Goal: Information Seeking & Learning: Learn about a topic

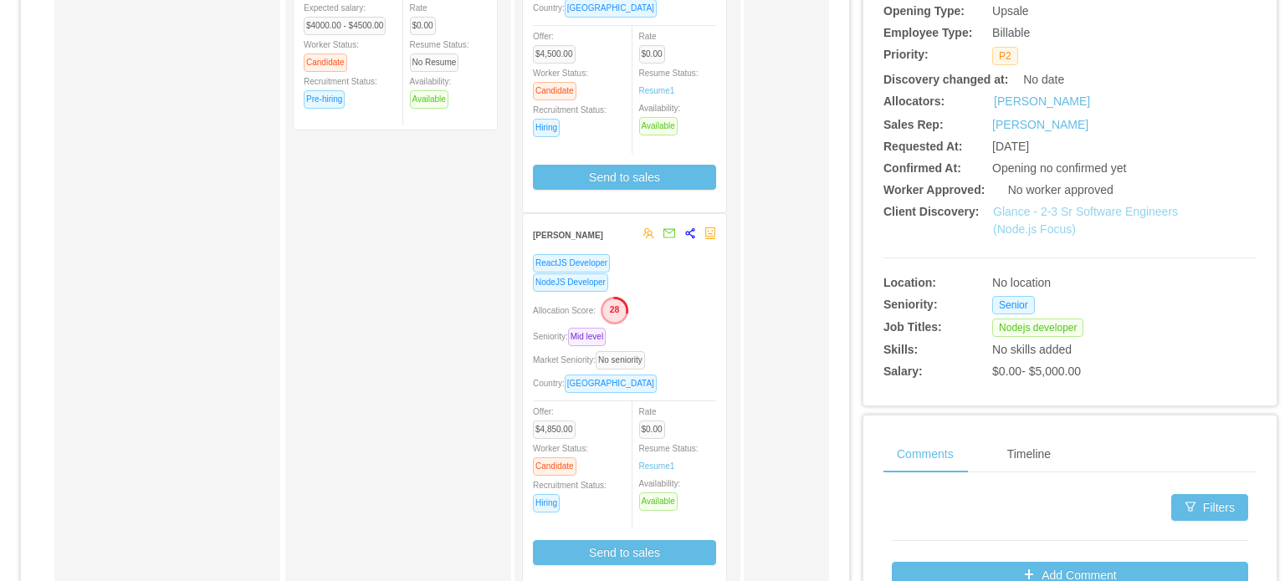
scroll to position [335, 0]
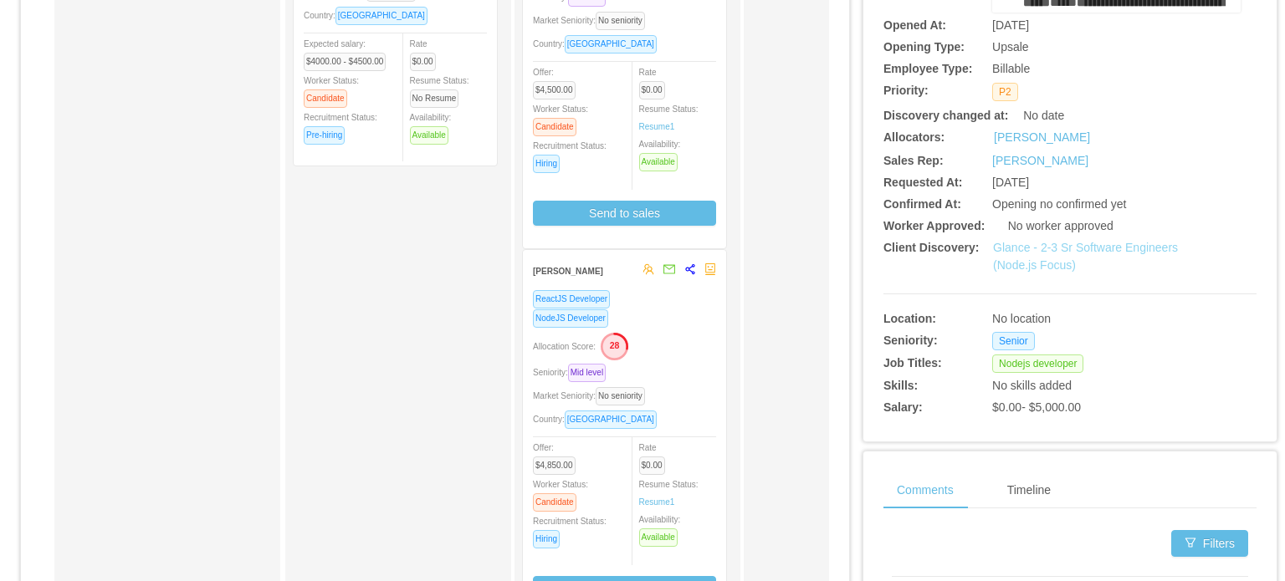
click at [1012, 253] on link "Glance - 2-3 Sr Software Engineers (Node.js Focus)" at bounding box center [1085, 256] width 185 height 31
click at [1048, 265] on link "Glance - 2-3 Sr Software Engineers (Node.js Focus)" at bounding box center [1085, 256] width 185 height 31
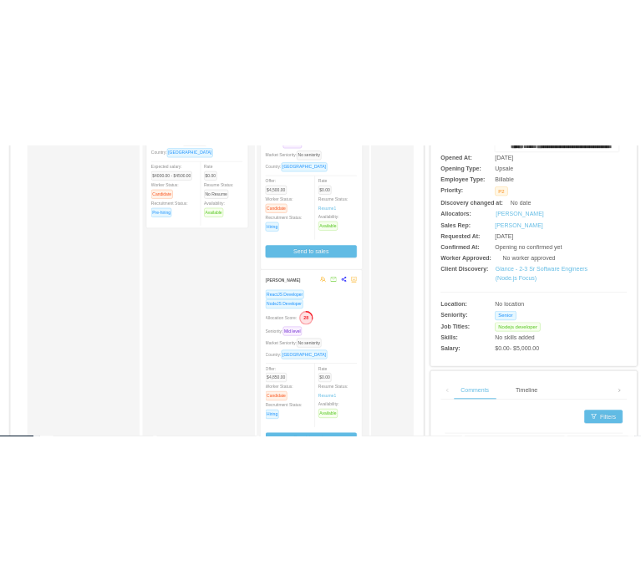
scroll to position [398, 0]
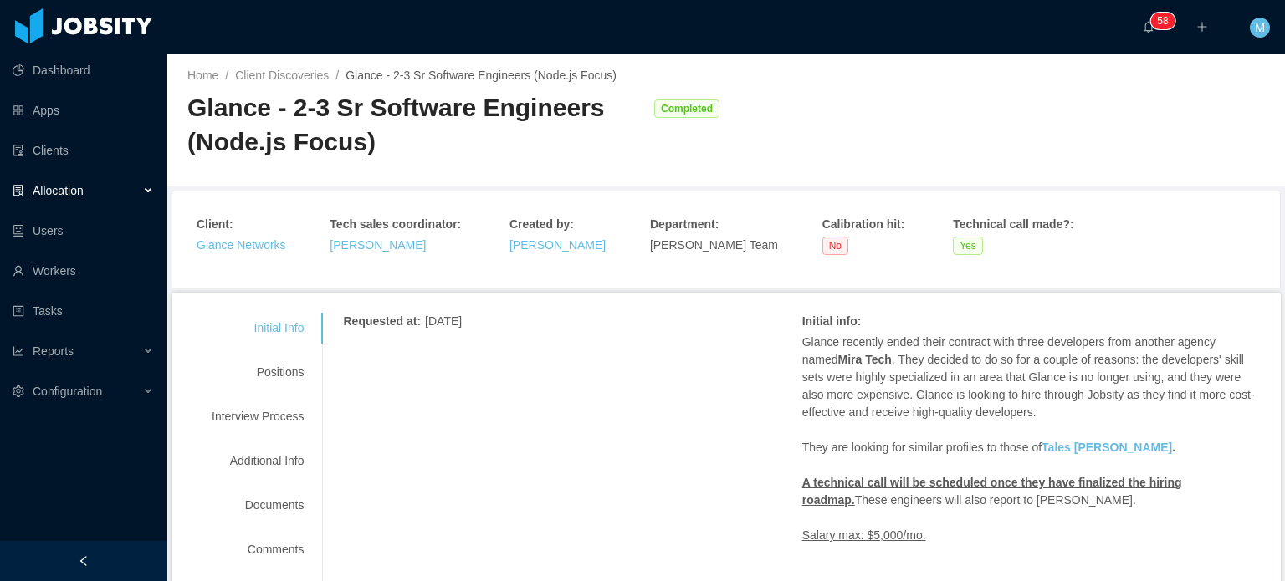
click at [8, 430] on div "Dashboard Apps Clients Allocation Users Workers Tasks Reports Configuration" at bounding box center [83, 250] width 167 height 501
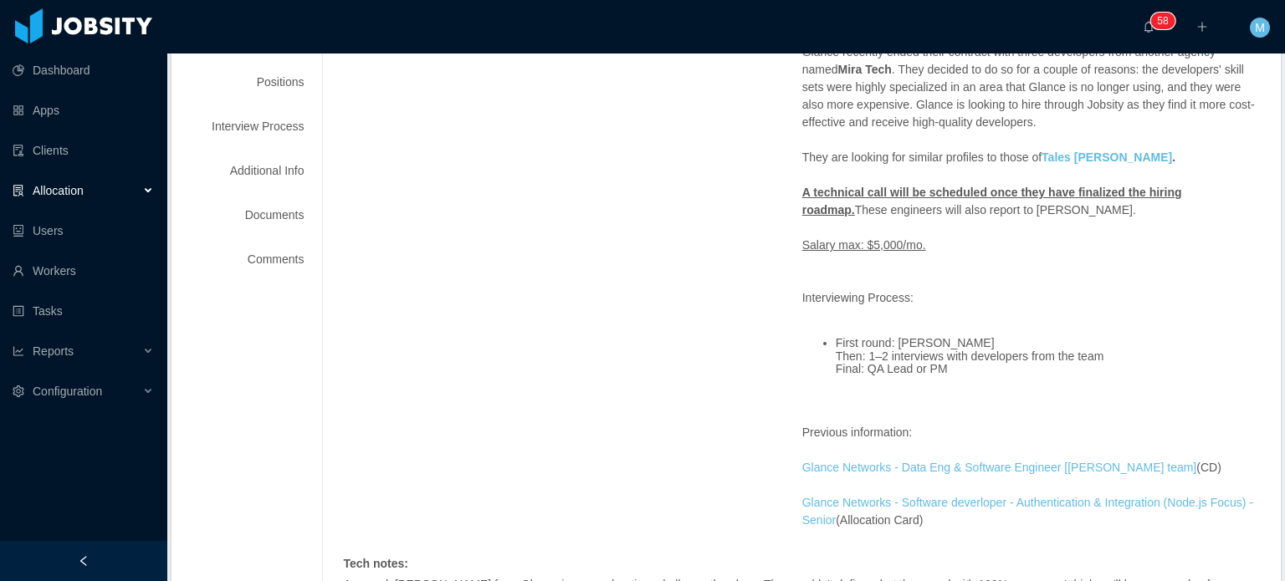
scroll to position [335, 0]
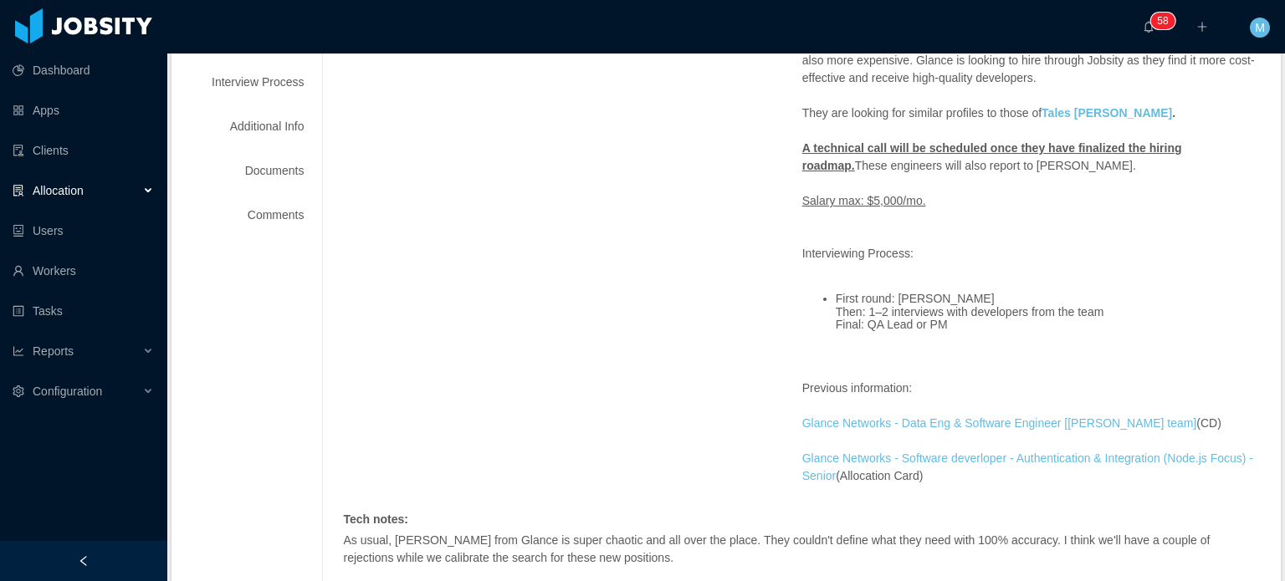
click at [343, 317] on div "Requested at : July 31, 2025 Initial info : Glance recently ended their contrac…" at bounding box center [801, 408] width 917 height 861
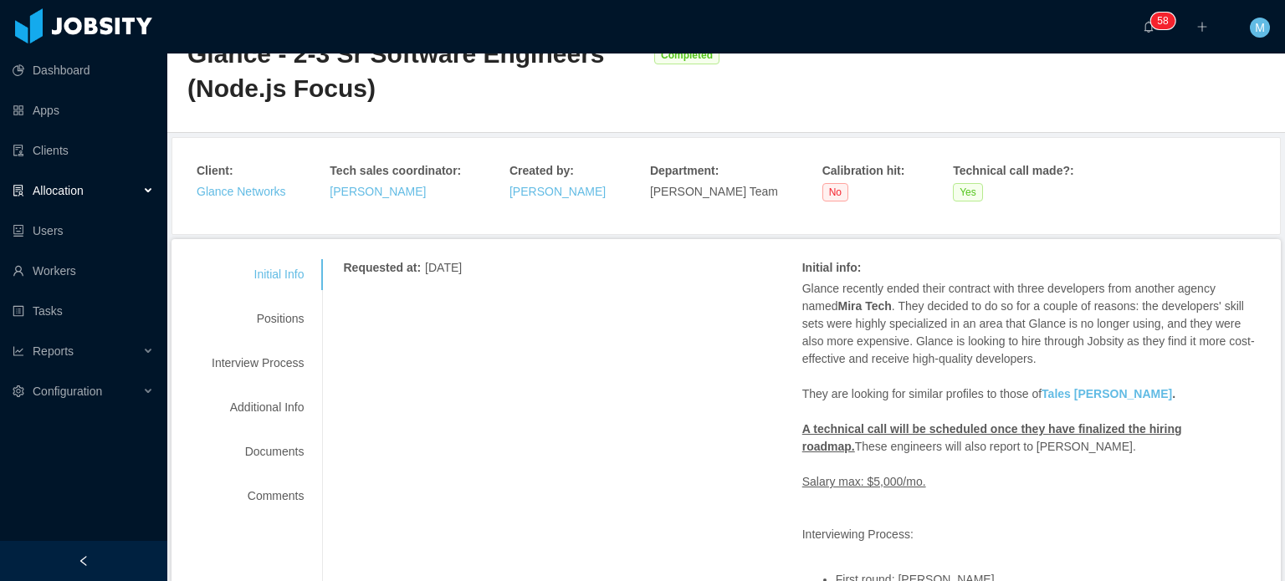
scroll to position [84, 0]
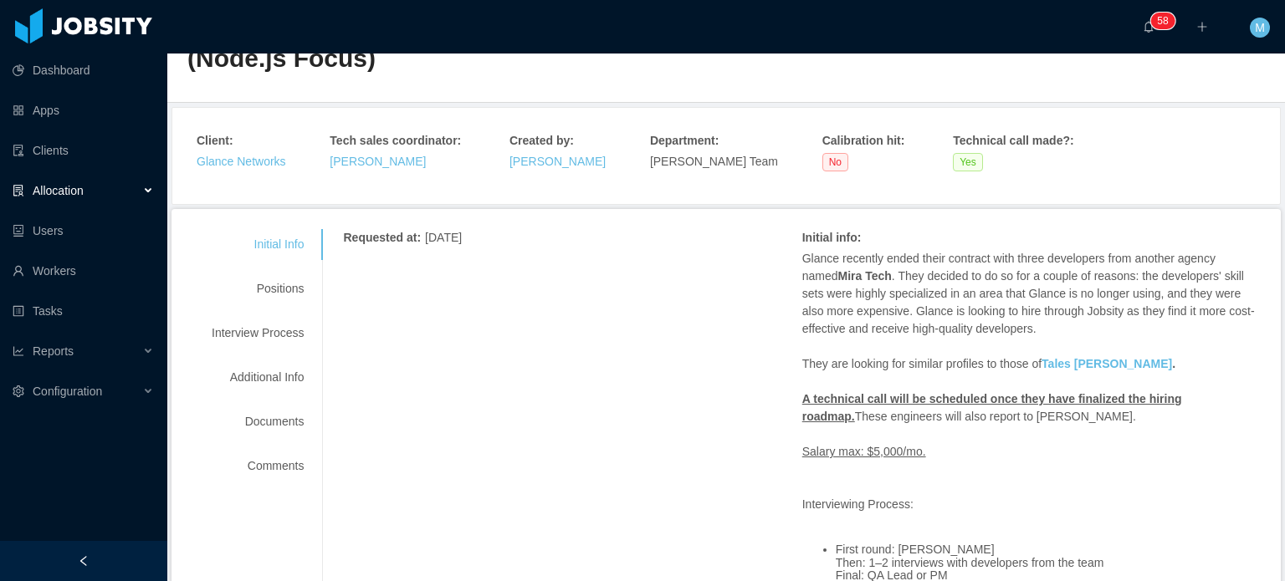
click at [79, 452] on div "Dashboard Apps Clients Allocation Users Workers Tasks Reports Configuration" at bounding box center [83, 250] width 167 height 501
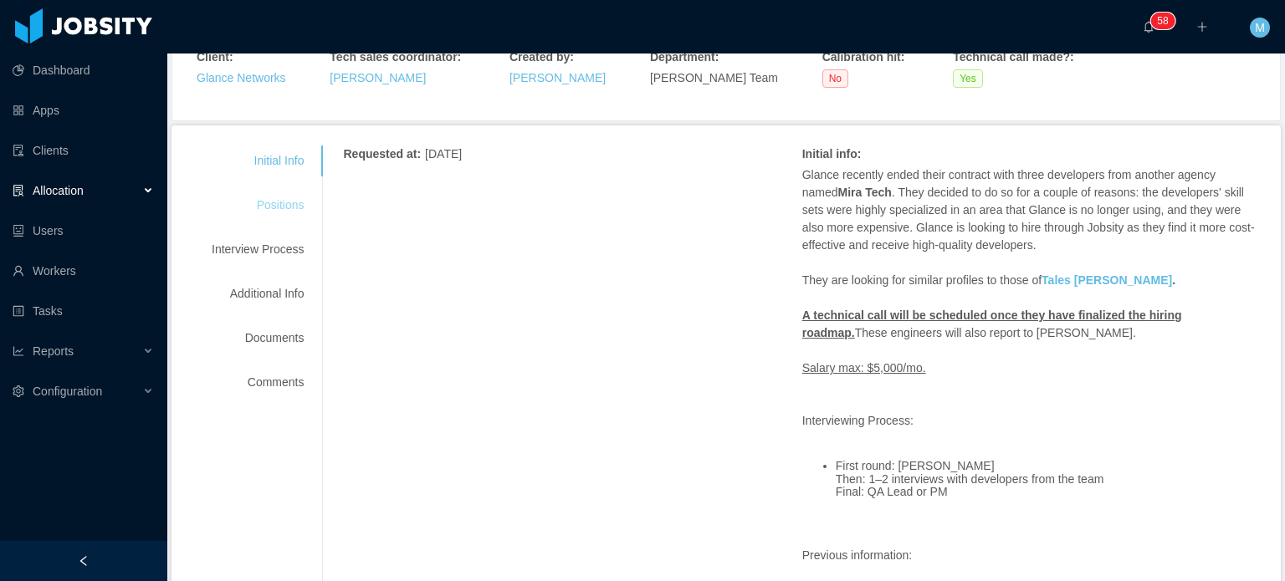
click at [288, 213] on div "Positions" at bounding box center [258, 205] width 132 height 31
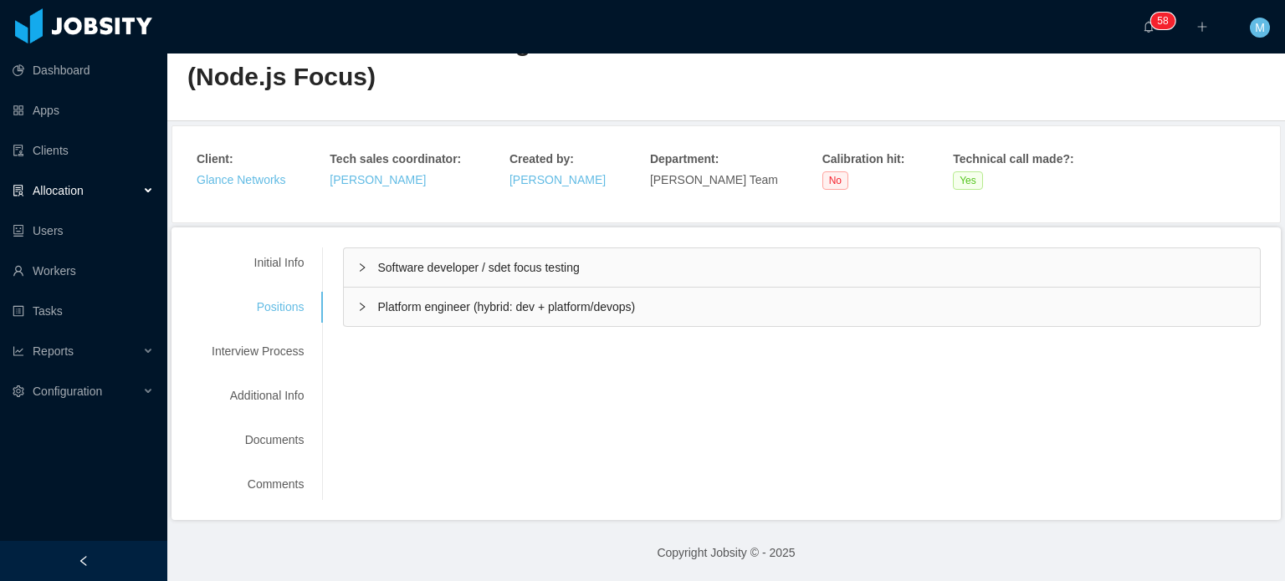
click at [361, 266] on icon "icon: right" at bounding box center [362, 268] width 10 height 10
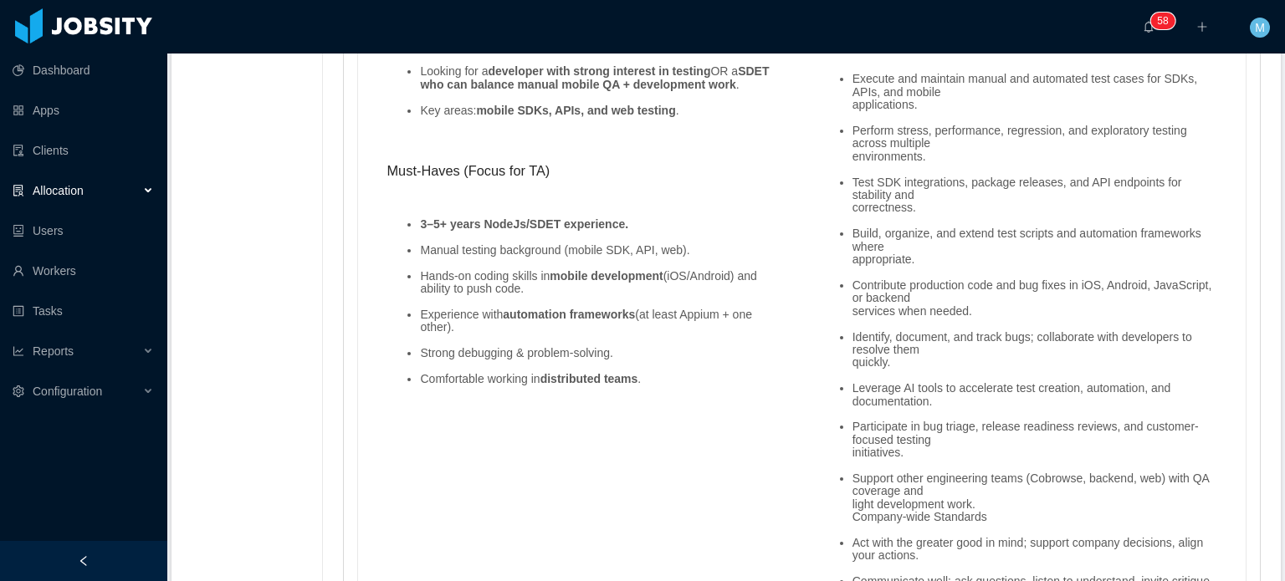
scroll to position [1571, 0]
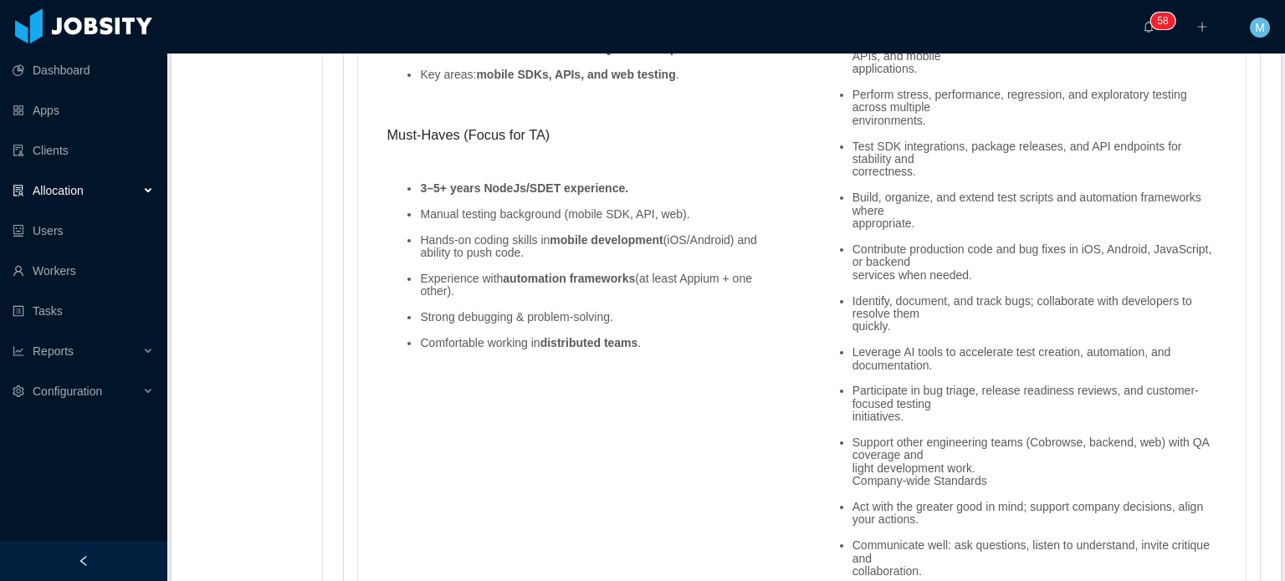
click at [917, 255] on li "Contribute production code and bug fixes in iOS, Android, JavaScript, or backen…" at bounding box center [1034, 262] width 365 height 38
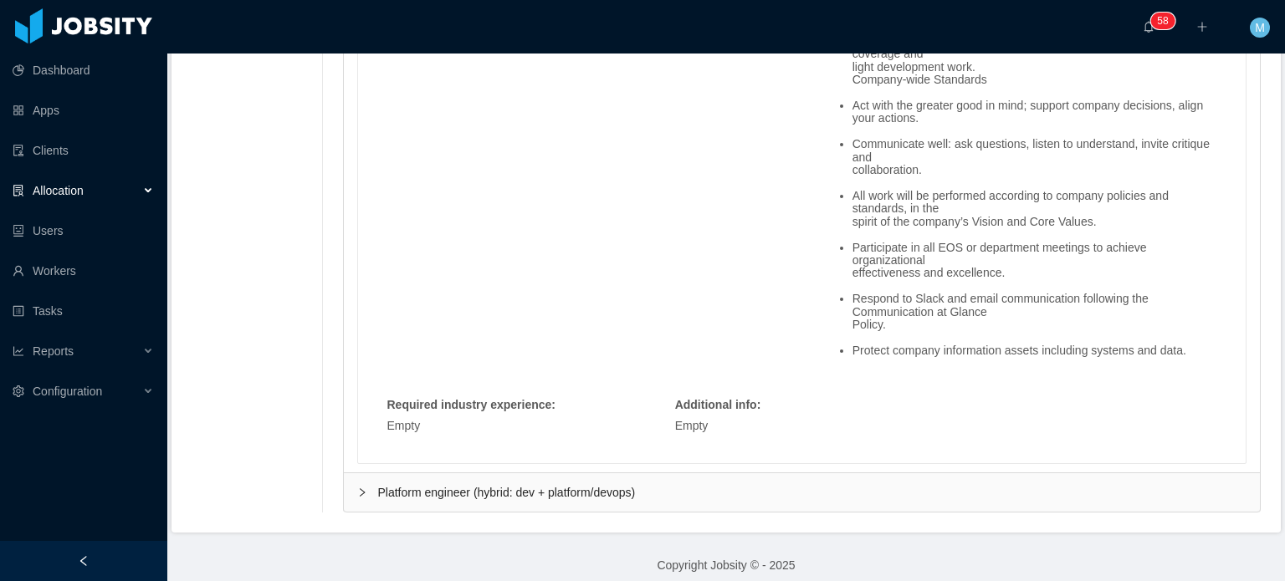
scroll to position [1981, 0]
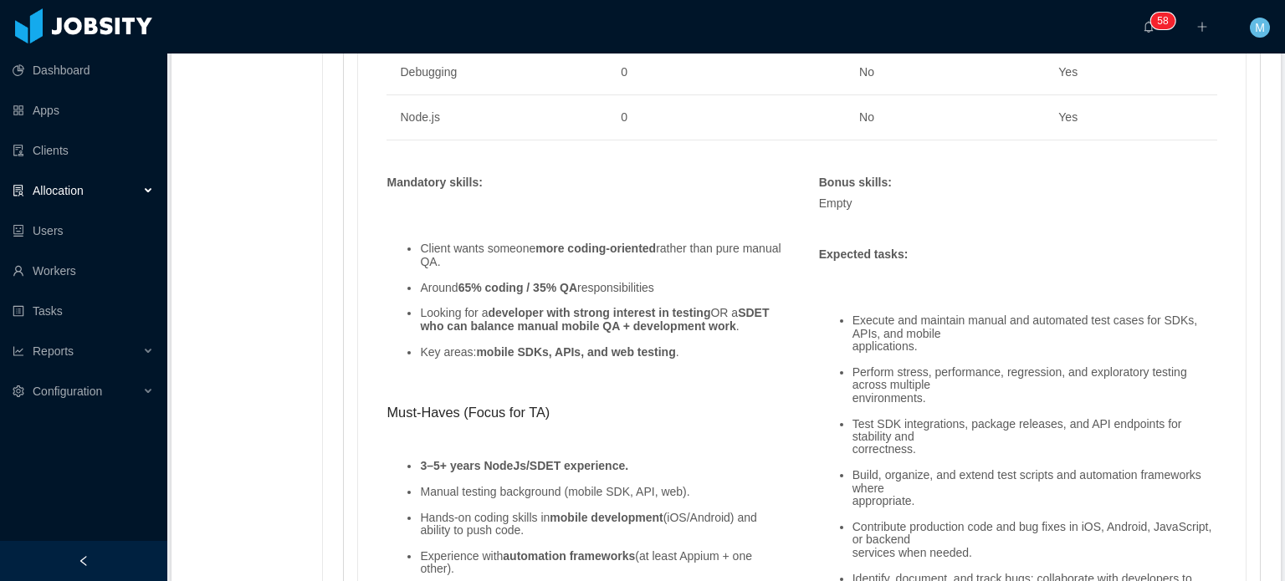
scroll to position [1312, 0]
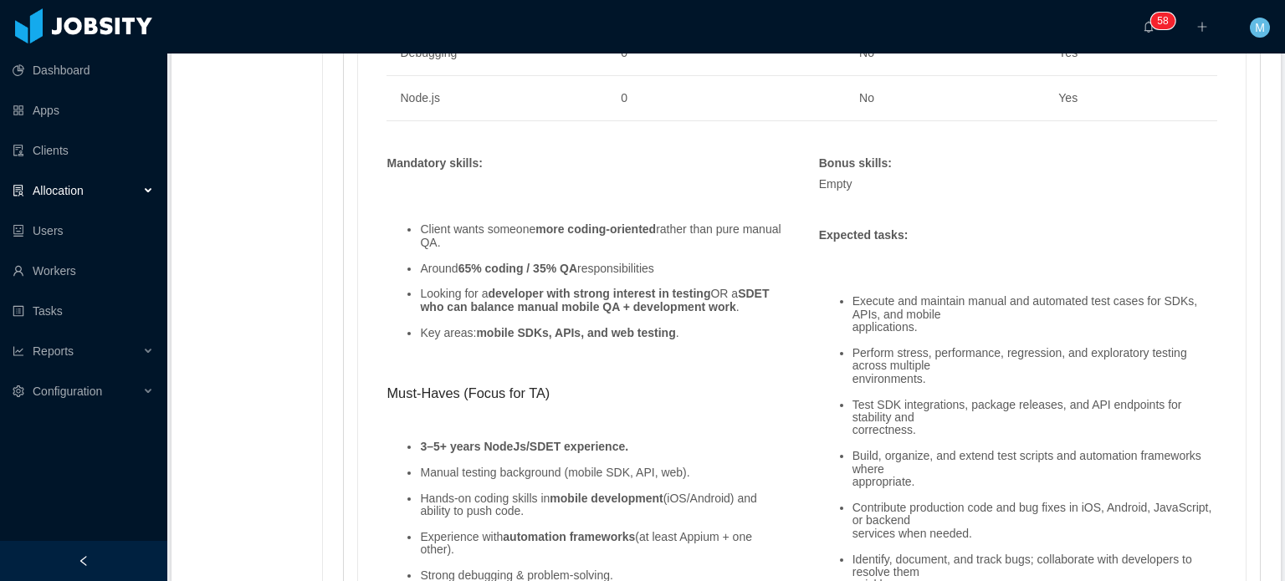
click at [696, 307] on strong "SDET who can balance manual mobile QA + development work" at bounding box center [594, 300] width 349 height 26
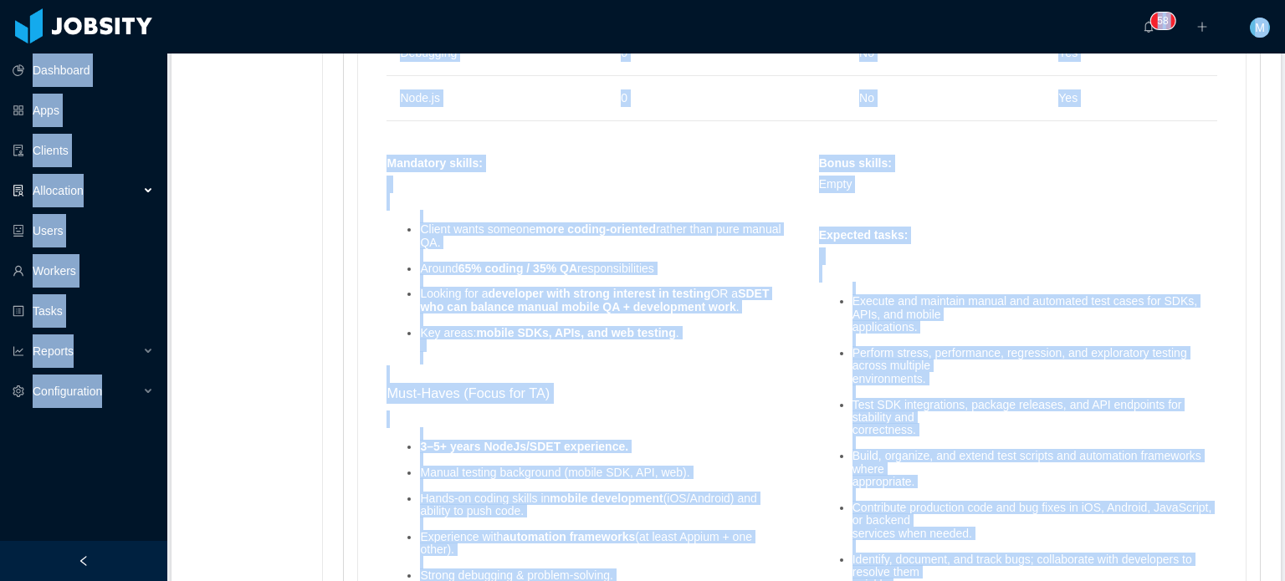
copy section "Dashboard Apps Clients Allocation Users Workers Tasks Reports Configuration ···…"
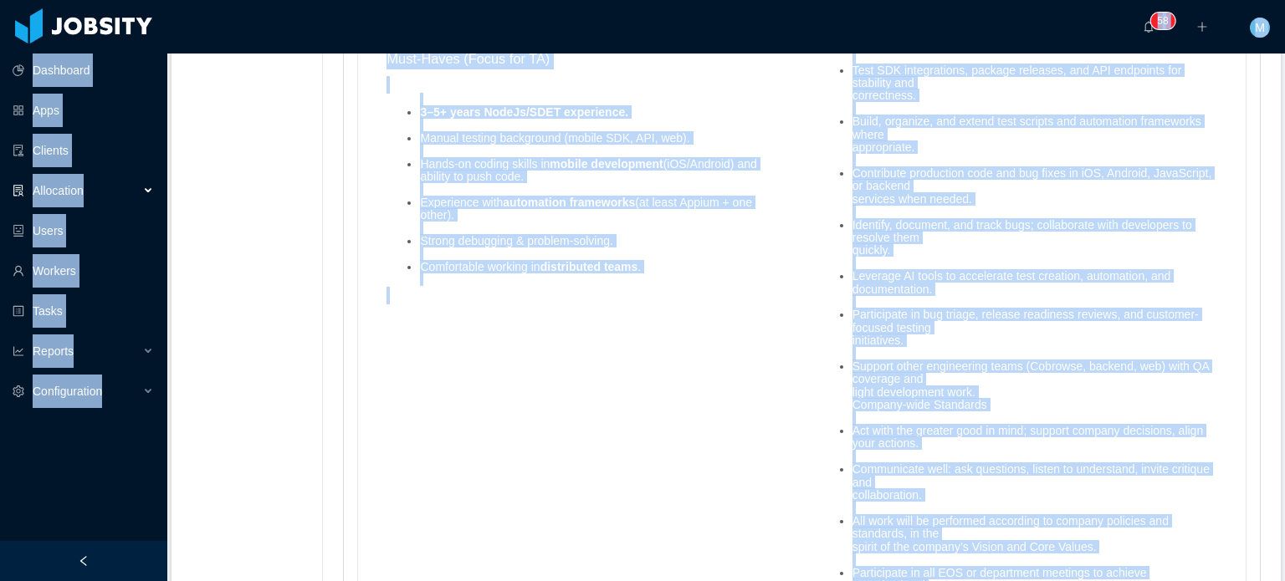
click at [889, 186] on li "Contribute production code and bug fixes in iOS, Android, JavaScript, or backen…" at bounding box center [1034, 186] width 365 height 38
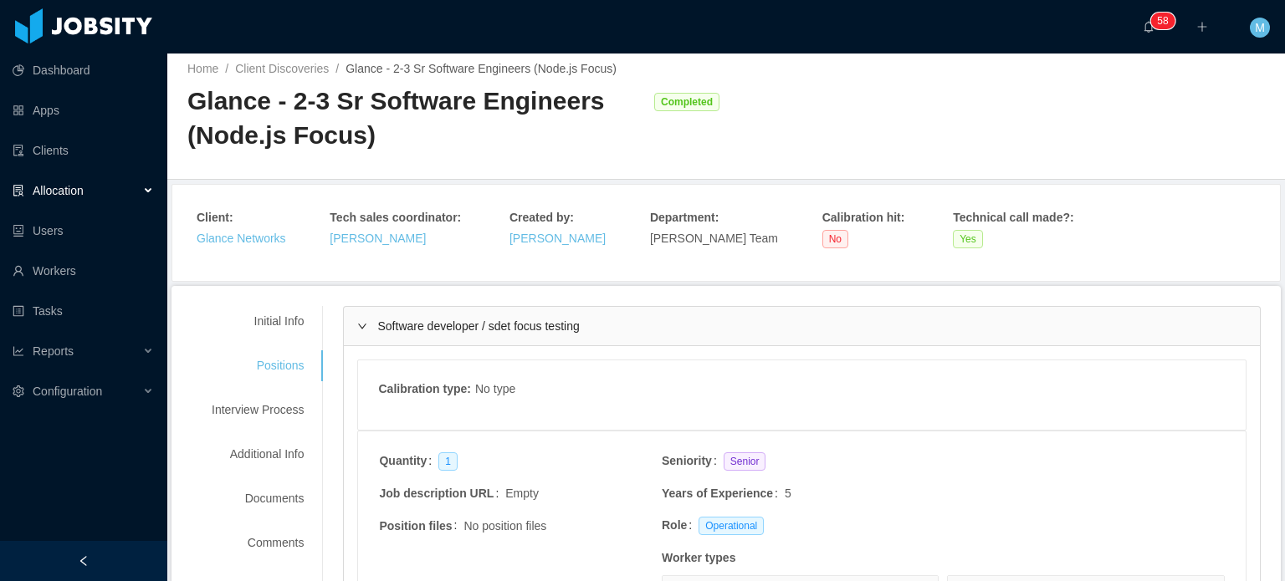
scroll to position [0, 0]
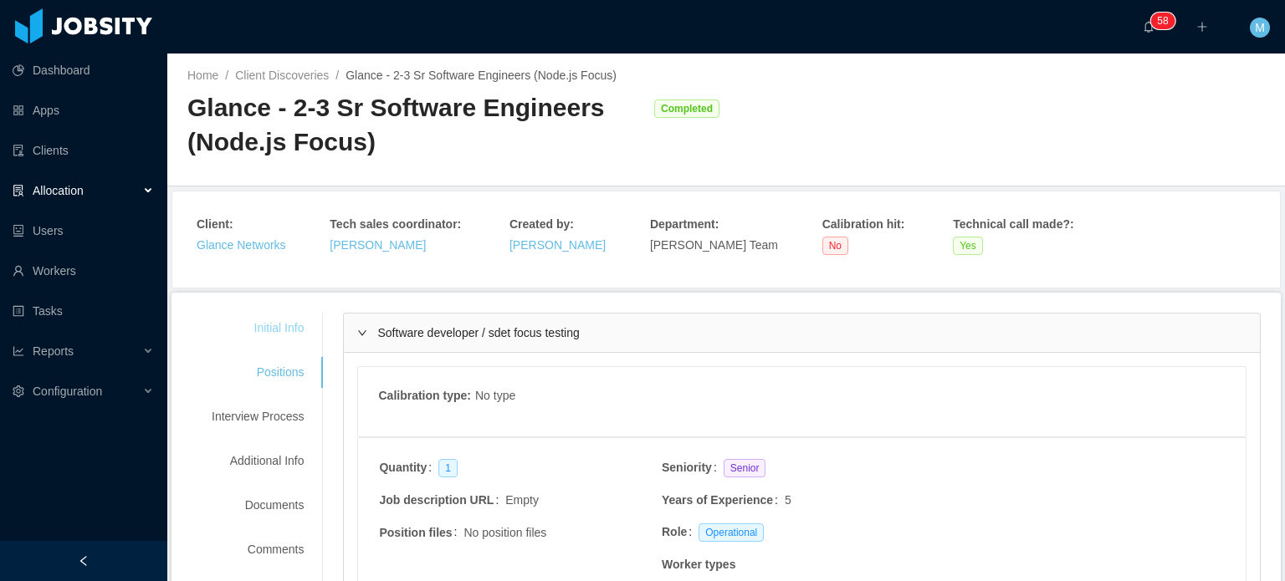
click at [290, 328] on div "Initial Info" at bounding box center [258, 328] width 132 height 31
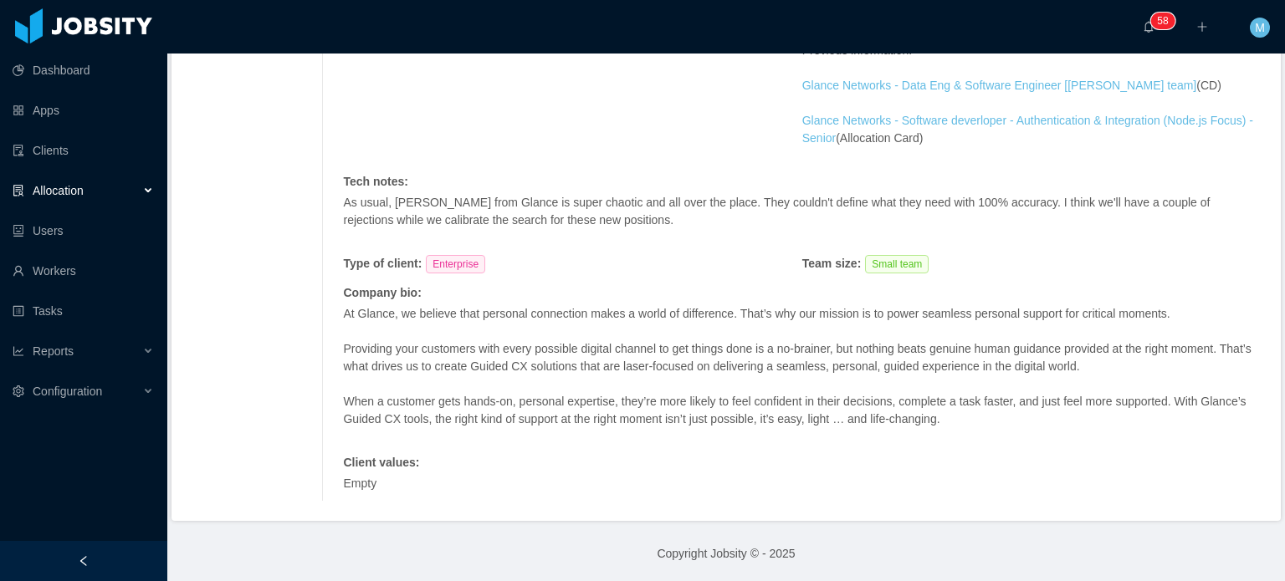
scroll to position [673, 0]
drag, startPoint x: 978, startPoint y: 427, endPoint x: 358, endPoint y: 319, distance: 629.0
click at [313, 322] on div "Initial Info Positions Interview Process Additional Info Documents Comments Req…" at bounding box center [726, 70] width 1069 height 861
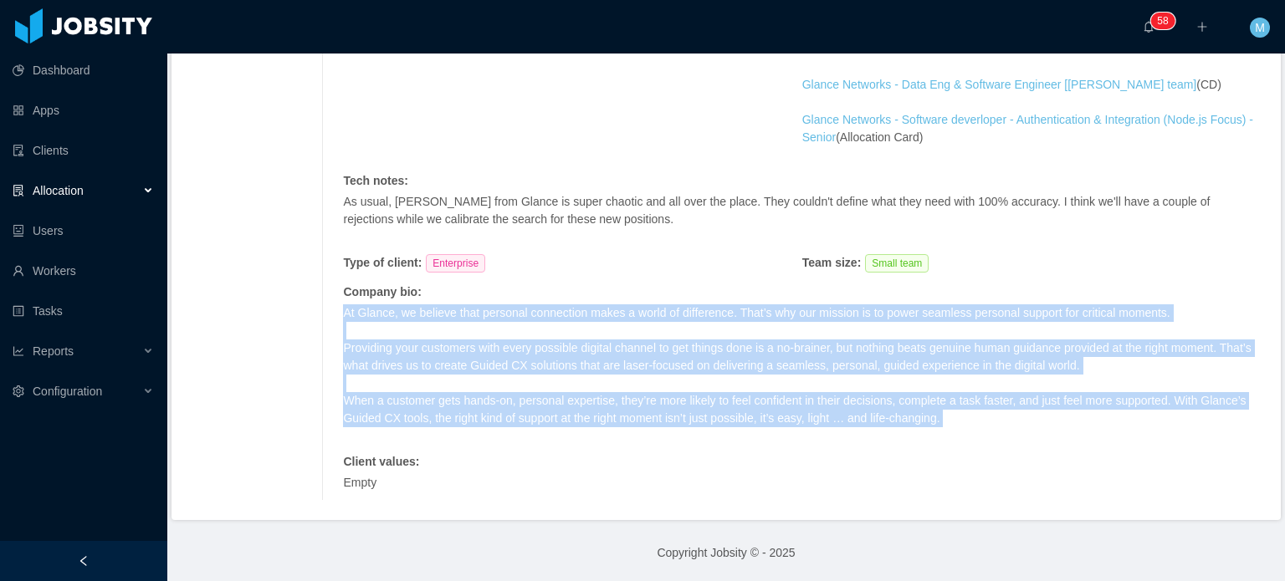
drag, startPoint x: 340, startPoint y: 311, endPoint x: 983, endPoint y: 442, distance: 657.0
click at [983, 442] on div "At Glance, we believe that personal connection makes a world of difference. Tha…" at bounding box center [797, 374] width 909 height 140
copy span "At Glance, we believe that personal connection makes a world of difference. Tha…"
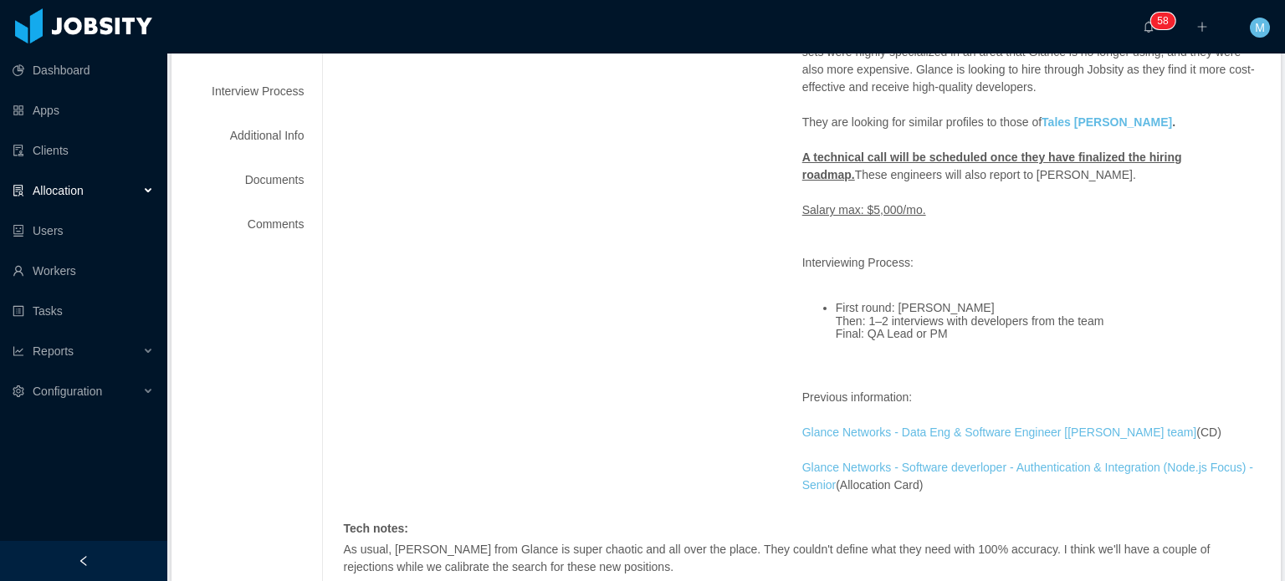
scroll to position [171, 0]
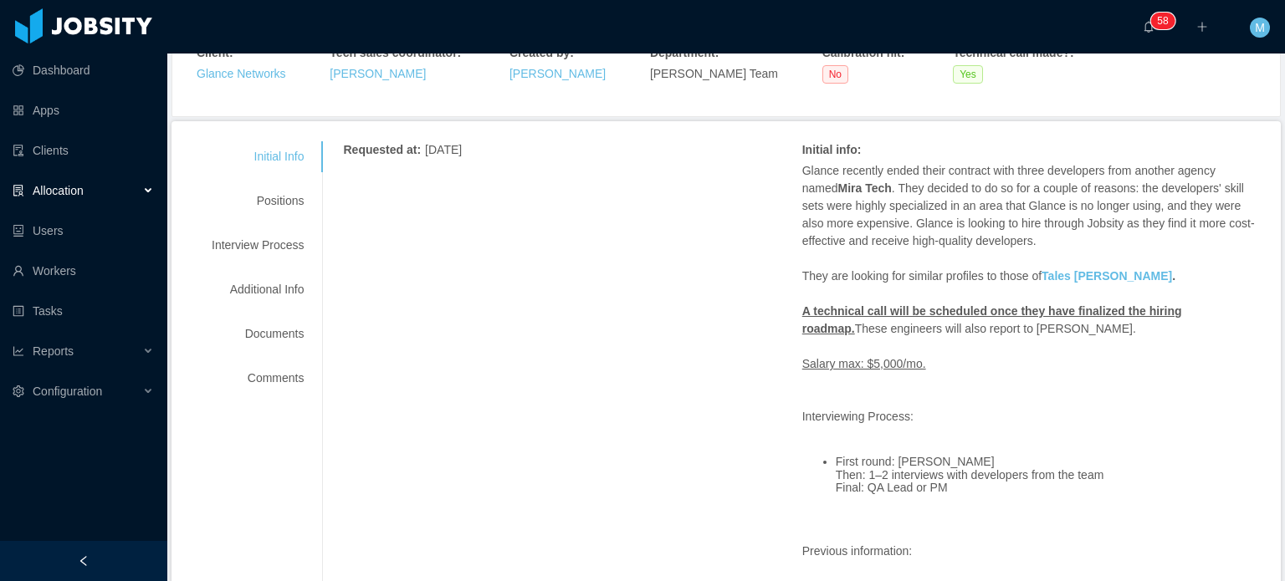
click at [286, 217] on div "Initial Info Positions Interview Process Additional Info Documents Comments" at bounding box center [258, 267] width 132 height 253
click at [297, 217] on div "Initial Info Positions Interview Process Additional Info Documents Comments" at bounding box center [258, 267] width 132 height 253
click at [305, 208] on div "Positions" at bounding box center [258, 201] width 132 height 31
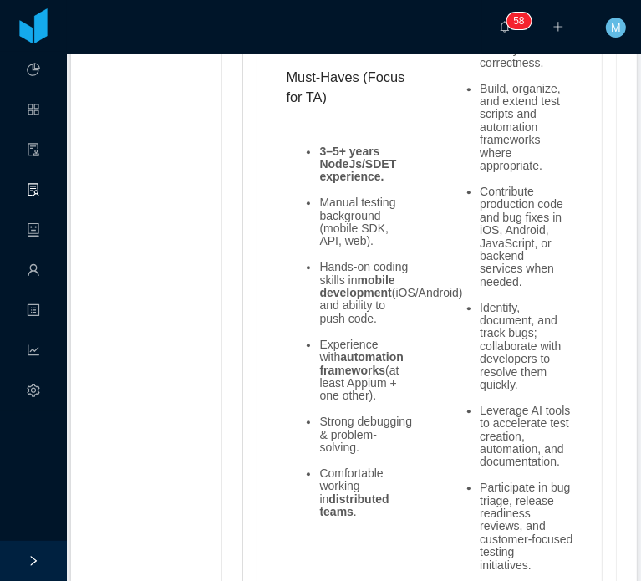
scroll to position [2184, 0]
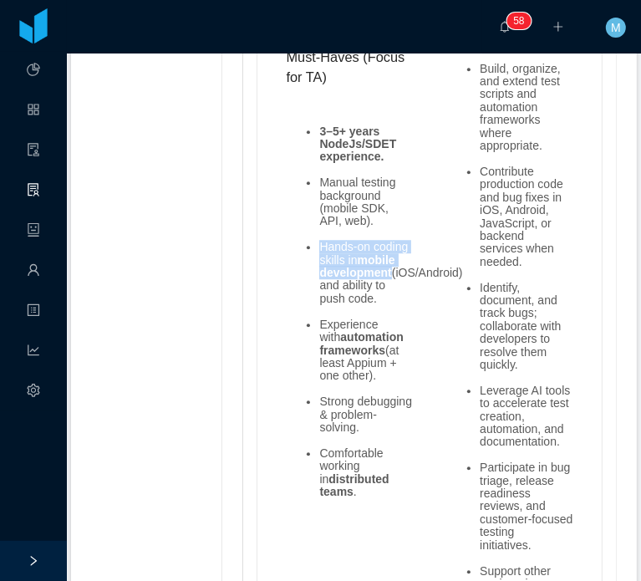
drag, startPoint x: 309, startPoint y: 213, endPoint x: 392, endPoint y: 250, distance: 91.4
click at [392, 250] on ul "3–5+ years NodeJs/SDET experience. Manual testing background (mobile SDK, API, …" at bounding box center [349, 312] width 127 height 400
copy li "Hands-on coding skills in mobile development"
click at [401, 241] on li "Hands-on coding skills in mobile development (iOS/Android) and ability to push …" at bounding box center [366, 273] width 94 height 64
drag, startPoint x: 314, startPoint y: 209, endPoint x: 398, endPoint y: 264, distance: 100.2
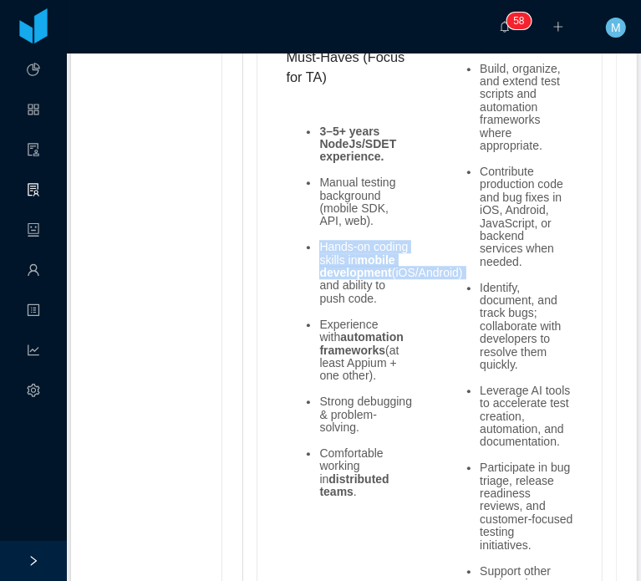
click at [398, 264] on ul "3–5+ years NodeJs/SDET experience. Manual testing background (mobile SDK, API, …" at bounding box center [349, 312] width 127 height 400
copy li "Hands-on coding skills in mobile development (iOS/Android)"
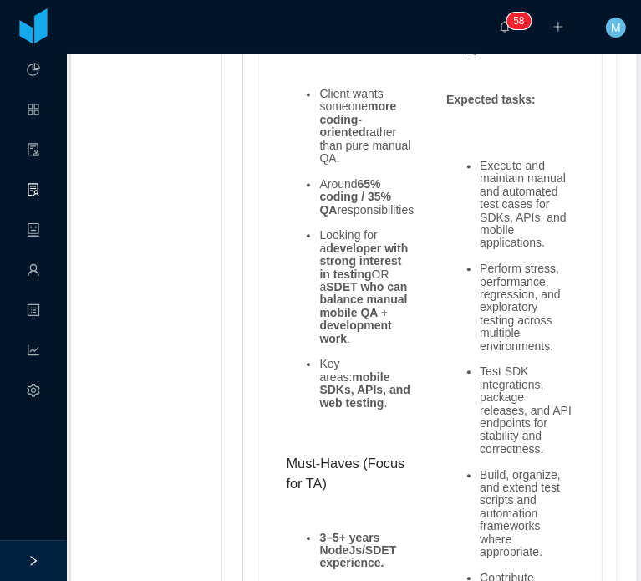
scroll to position [1786, 0]
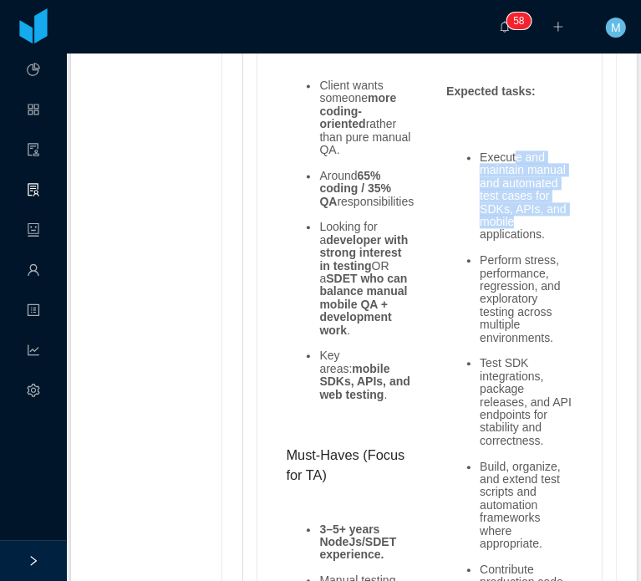
drag, startPoint x: 504, startPoint y: 120, endPoint x: 526, endPoint y: 182, distance: 65.6
click at [526, 182] on li "Execute and maintain manual and automated test cases for SDKs, APIs, and mobile…" at bounding box center [527, 196] width 94 height 90
drag, startPoint x: 468, startPoint y: 121, endPoint x: 524, endPoint y: 173, distance: 76.3
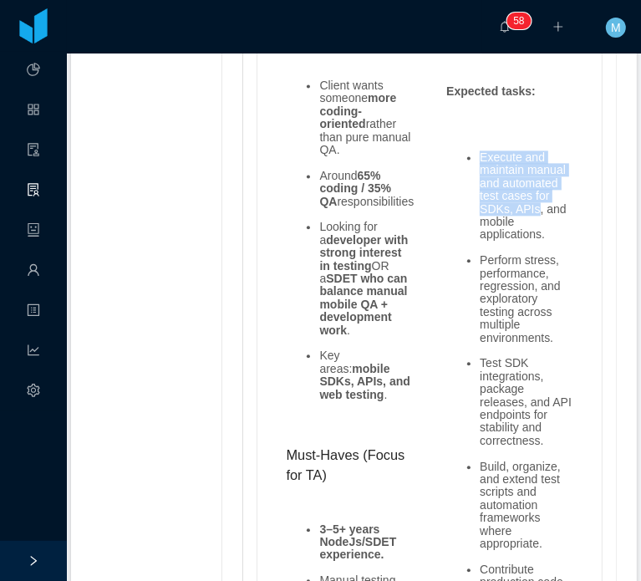
click at [524, 173] on li "Execute and maintain manual and automated test cases for SDKs, APIs, and mobile…" at bounding box center [527, 196] width 94 height 90
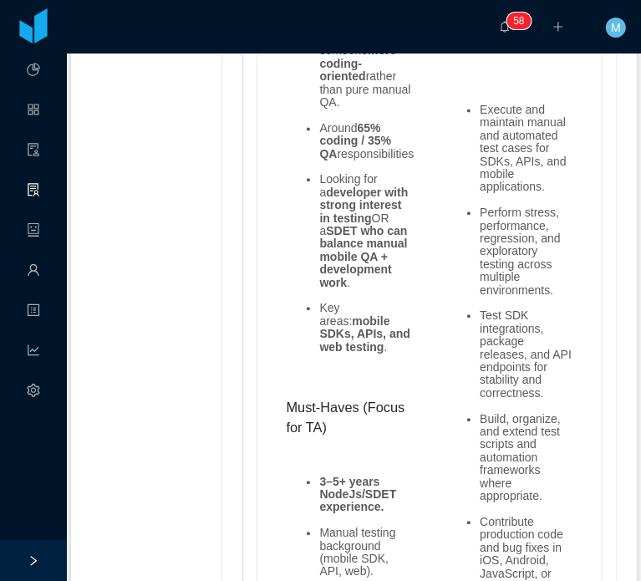
scroll to position [1870, 0]
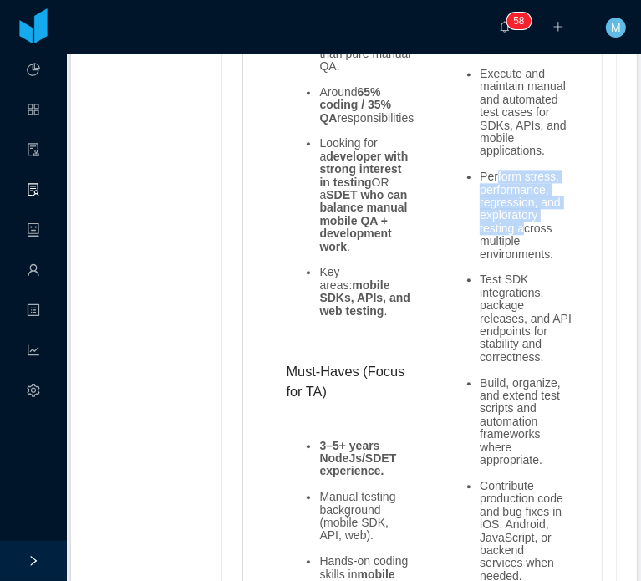
drag, startPoint x: 487, startPoint y: 146, endPoint x: 522, endPoint y: 205, distance: 69.0
click at [522, 205] on li "Perform stress, performance, regression, and exploratory testing across multipl…" at bounding box center [527, 216] width 94 height 90
drag, startPoint x: 469, startPoint y: 135, endPoint x: 554, endPoint y: 226, distance: 124.2
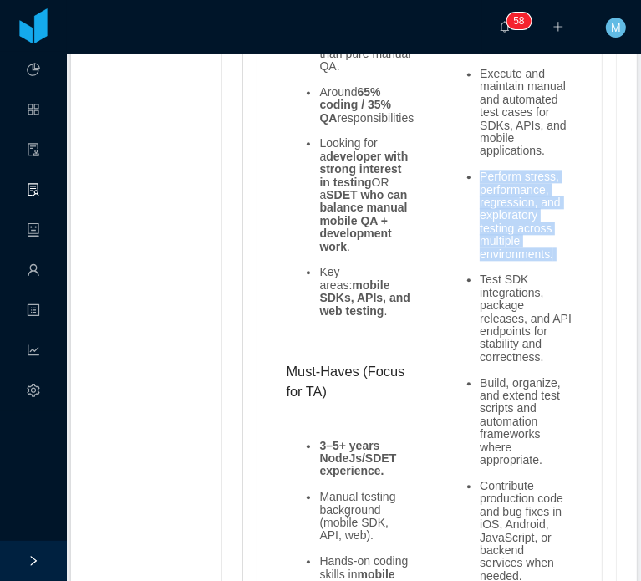
copy li "Perform stress, performance, regression, and exploratory testing across multipl…"
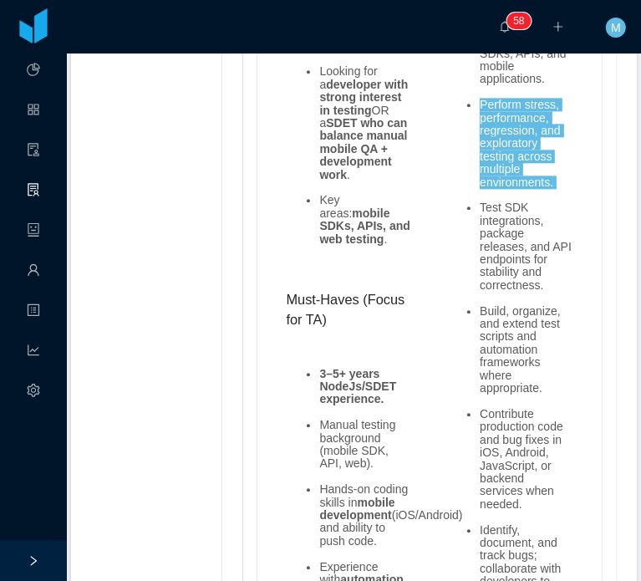
scroll to position [2037, 0]
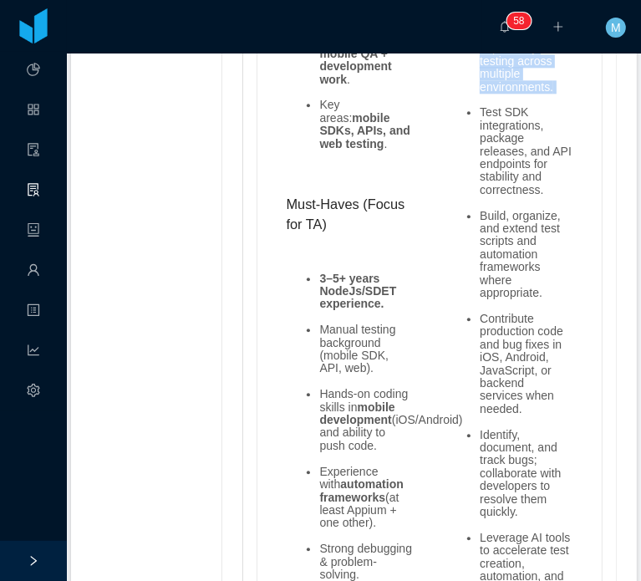
drag, startPoint x: 490, startPoint y: 182, endPoint x: 524, endPoint y: 249, distance: 74.8
click at [524, 248] on li "Build, organize, and extend test scripts and automation frameworks where approp…" at bounding box center [527, 255] width 94 height 90
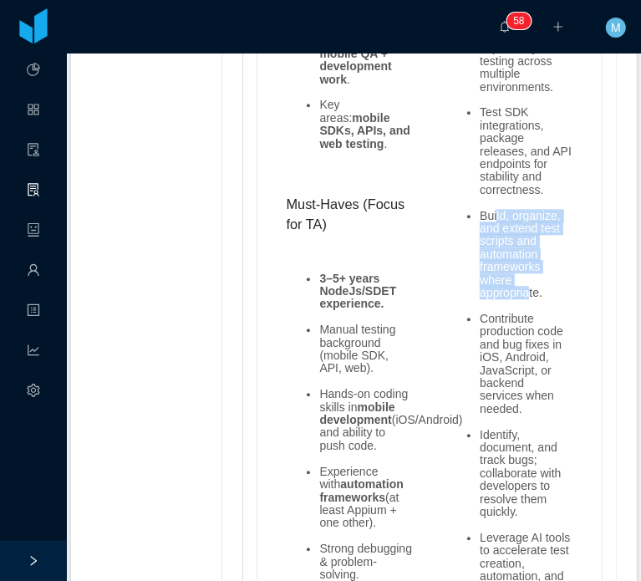
click at [524, 250] on li "Build, organize, and extend test scripts and automation frameworks where approp…" at bounding box center [527, 255] width 94 height 90
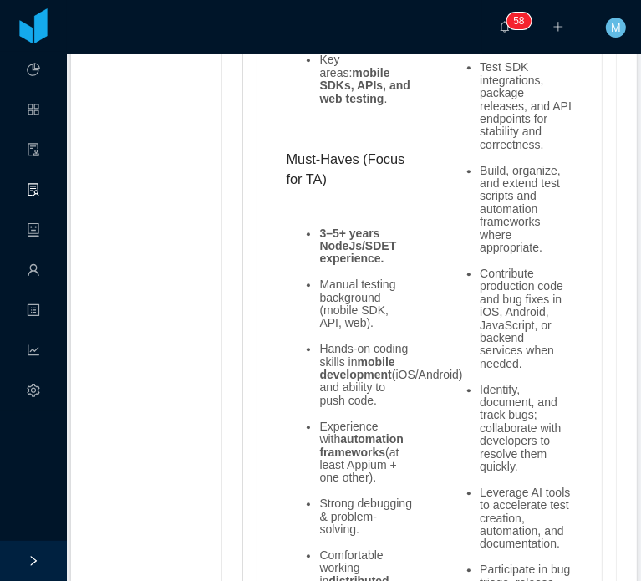
scroll to position [2121, 0]
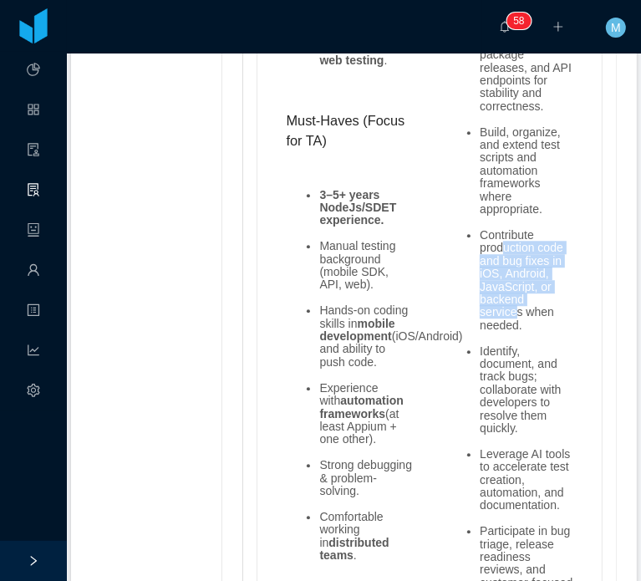
click at [508, 268] on li "Contribute production code and bug fixes in iOS, Android, JavaScript, or backen…" at bounding box center [527, 280] width 94 height 103
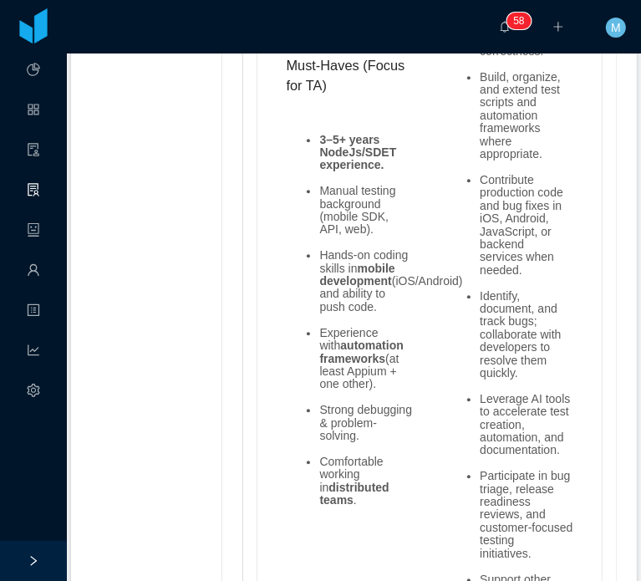
scroll to position [2204, 0]
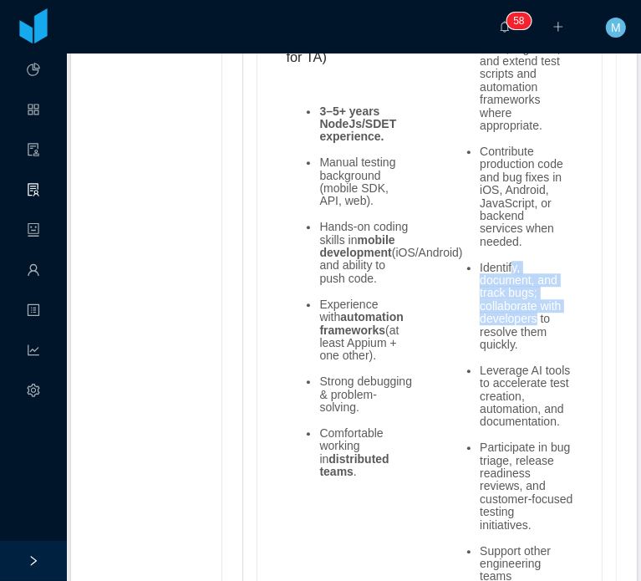
click at [534, 296] on li "Identify, document, and track bugs; collaborate with developers to resolve them…" at bounding box center [527, 307] width 94 height 90
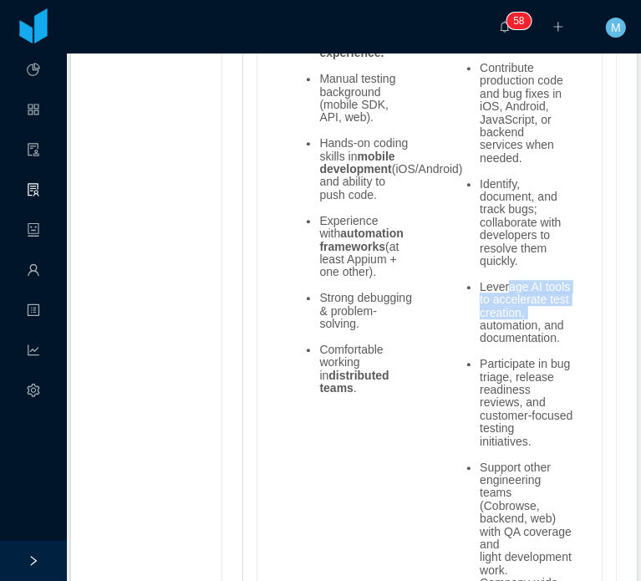
drag, startPoint x: 498, startPoint y: 255, endPoint x: 539, endPoint y: 309, distance: 67.6
click at [538, 309] on li "Leverage AI tools to accelerate test creation, automation, and documentation." at bounding box center [527, 313] width 94 height 64
click at [539, 309] on li "Leverage AI tools to accelerate test creation, automation, and documentation." at bounding box center [527, 313] width 94 height 64
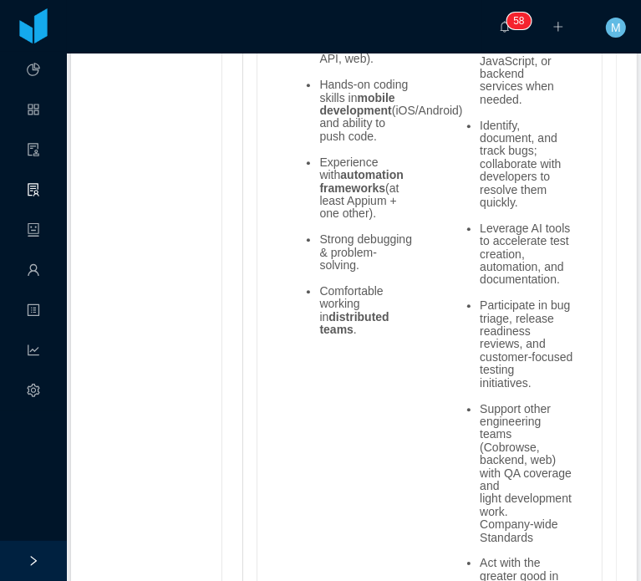
scroll to position [2455, 0]
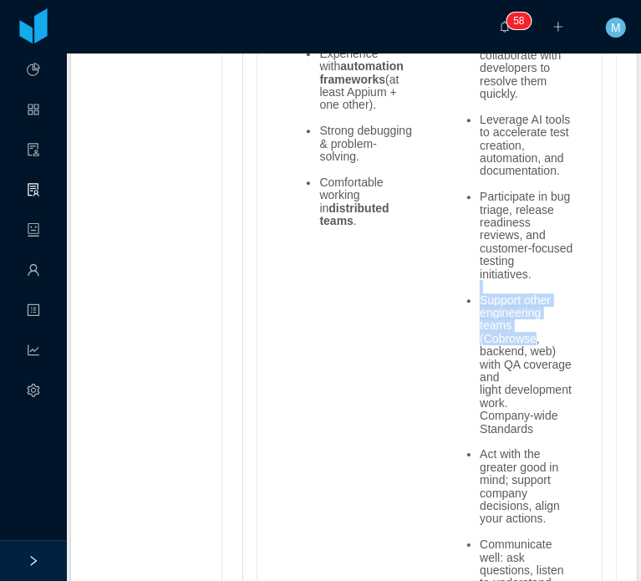
drag, startPoint x: 502, startPoint y: 261, endPoint x: 543, endPoint y: 370, distance: 117.0
click at [543, 370] on ul "Execute and maintain manual and automated test cases for SDKs, APIs, and mobile…" at bounding box center [510, 262] width 127 height 1585
click at [543, 370] on li "Support other engineering teams (Cobrowse, backend, web) with QA coverage and l…" at bounding box center [527, 364] width 94 height 141
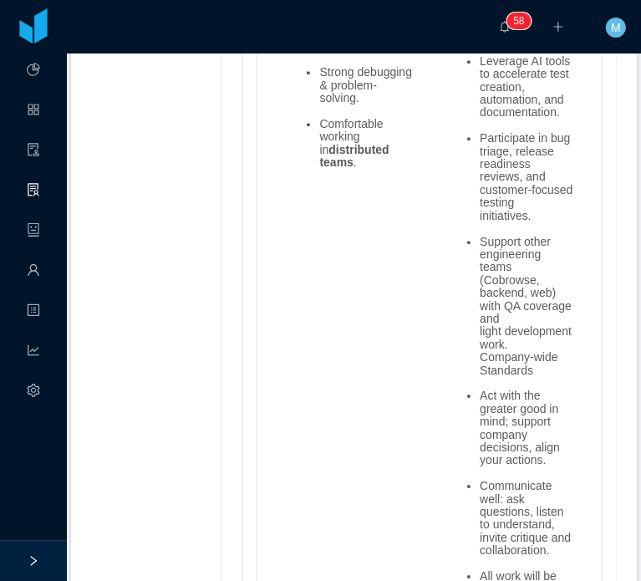
scroll to position [2539, 0]
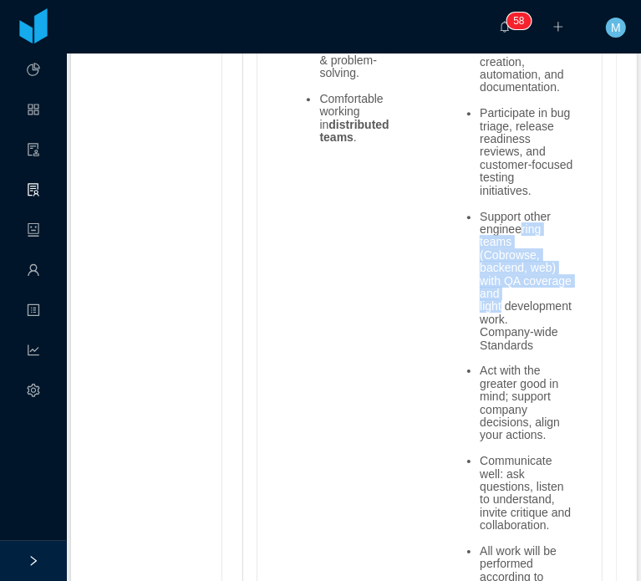
drag, startPoint x: 507, startPoint y: 207, endPoint x: 517, endPoint y: 284, distance: 77.6
click at [517, 284] on li "Support other engineering teams (Cobrowse, backend, web) with QA coverage and l…" at bounding box center [527, 281] width 94 height 141
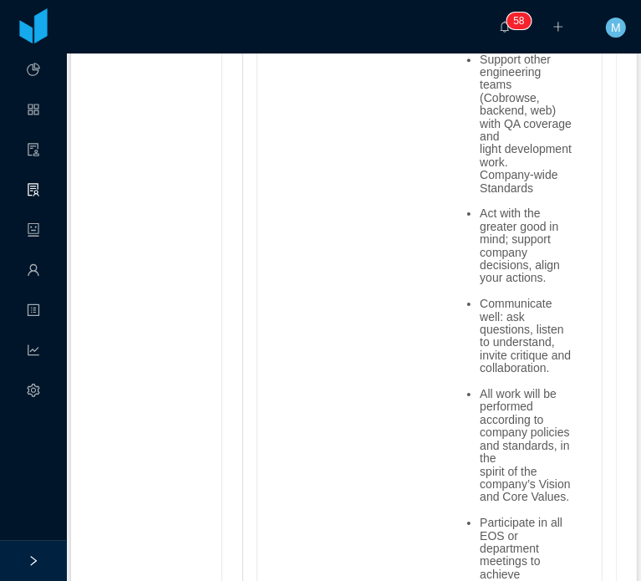
scroll to position [2706, 0]
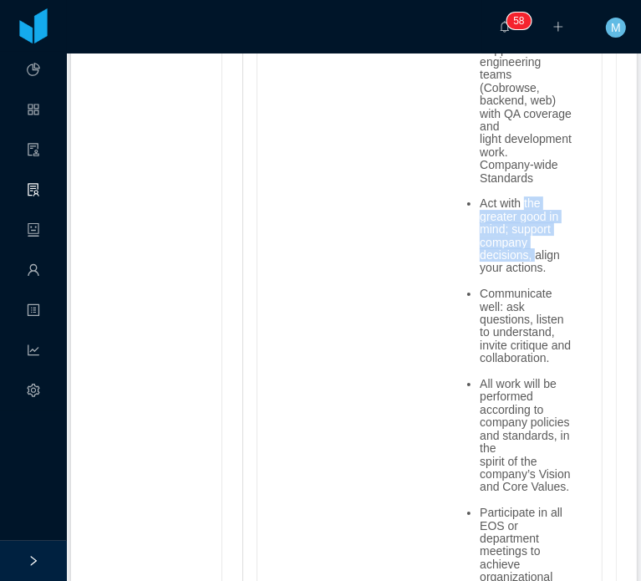
drag, startPoint x: 518, startPoint y: 186, endPoint x: 526, endPoint y: 249, distance: 64.1
click at [526, 249] on li "Act with the greater good in mind; support company decisions, align your action…" at bounding box center [527, 235] width 94 height 77
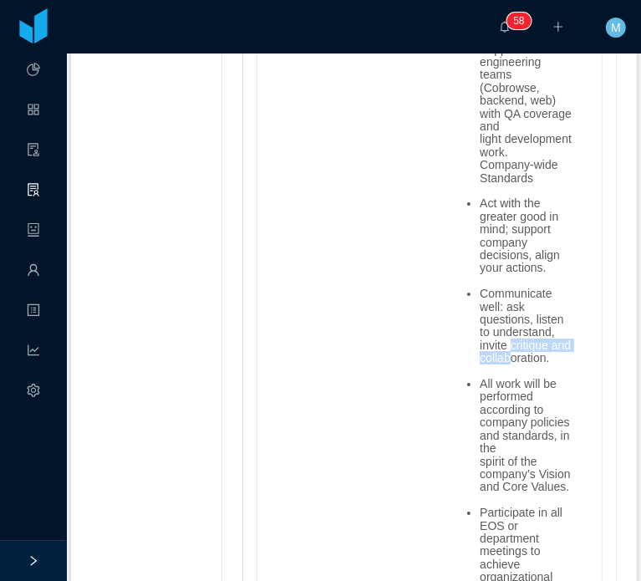
drag, startPoint x: 497, startPoint y: 337, endPoint x: 500, endPoint y: 360, distance: 23.7
click at [500, 360] on li "Communicate well: ask questions, listen to understand, invite critique and coll…" at bounding box center [527, 326] width 94 height 77
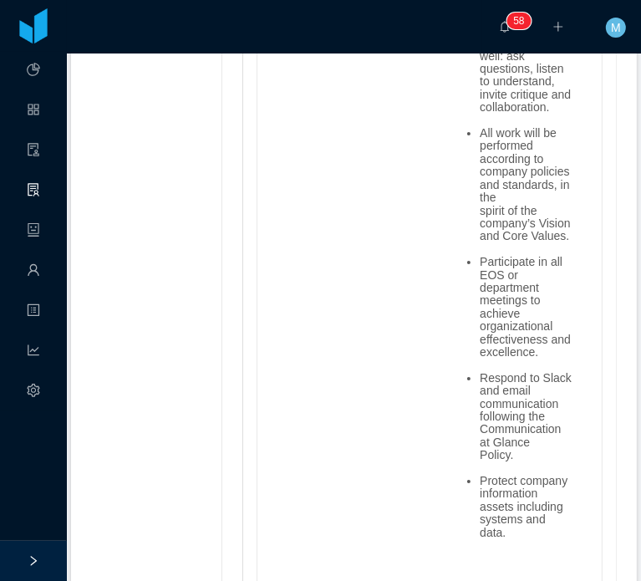
click at [509, 329] on li "Participate in all EOS or department meetings to achieve organizational effecti…" at bounding box center [527, 307] width 94 height 103
click at [509, 447] on li "Respond to Slack and email communication following the Communication at Glance …" at bounding box center [527, 417] width 94 height 90
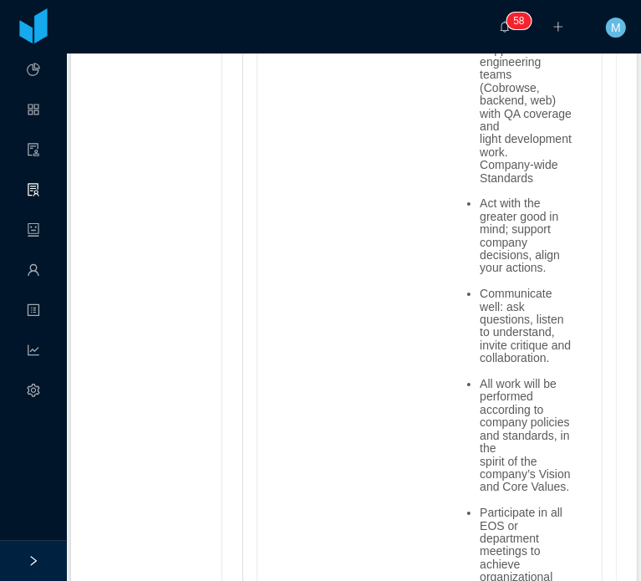
click at [529, 288] on li "Communicate well: ask questions, listen to understand, invite critique and coll…" at bounding box center [527, 326] width 94 height 77
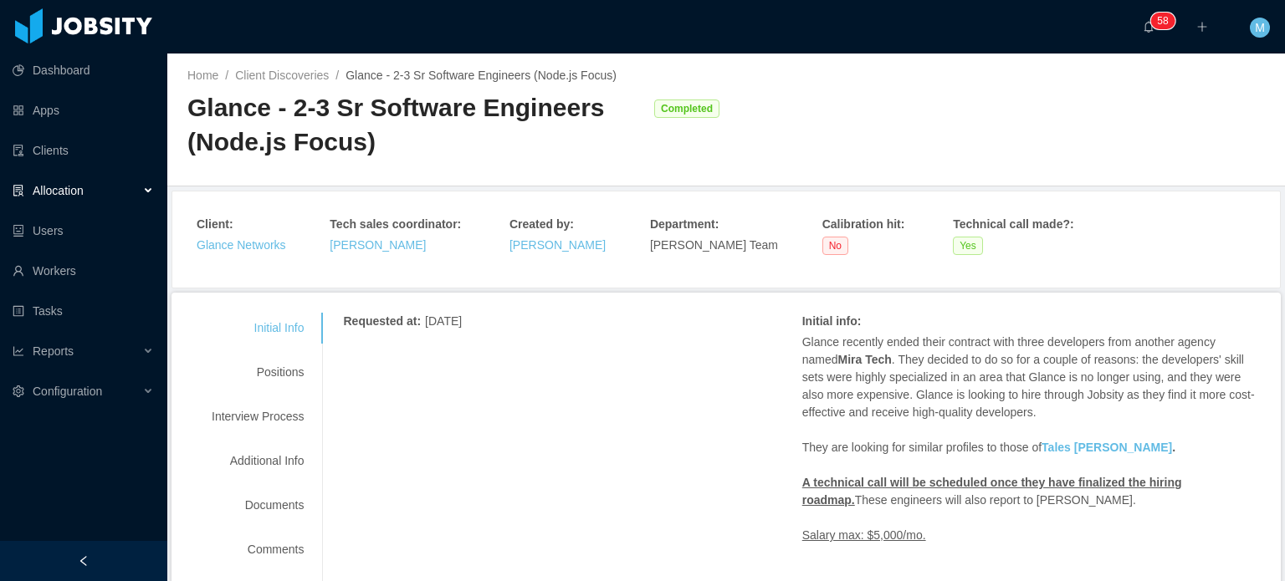
click at [51, 433] on div "Dashboard Apps Clients Allocation Users Workers Tasks Reports Configuration" at bounding box center [83, 250] width 167 height 501
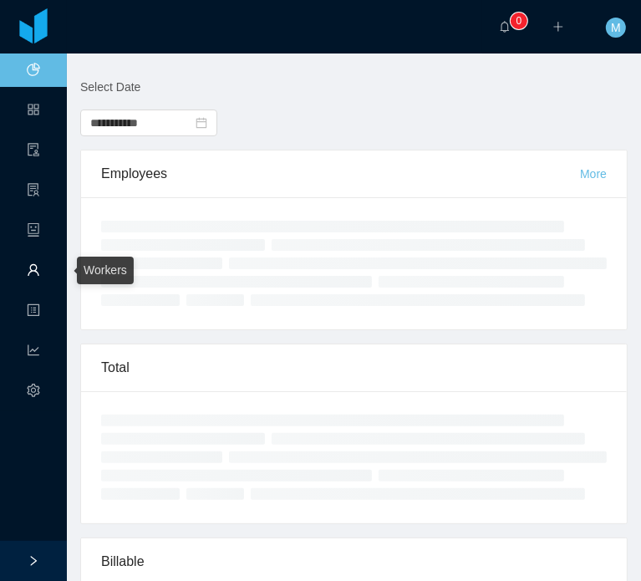
click at [33, 255] on link "Workers" at bounding box center [33, 271] width 13 height 35
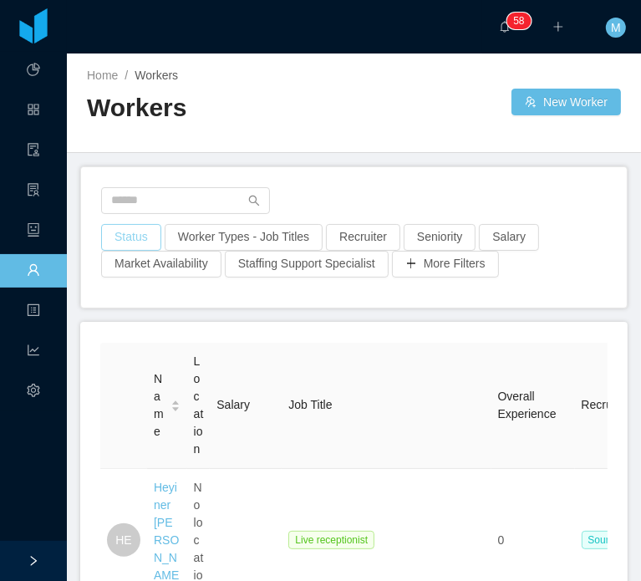
click at [157, 190] on input "text" at bounding box center [185, 200] width 169 height 27
type input "**********"
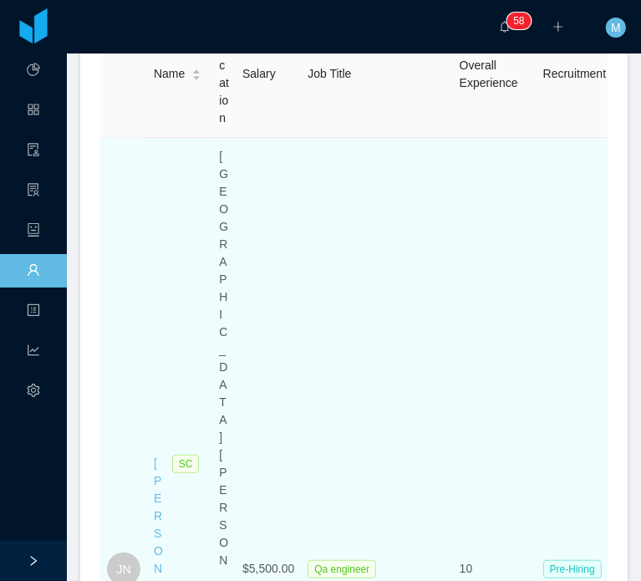
scroll to position [335, 0]
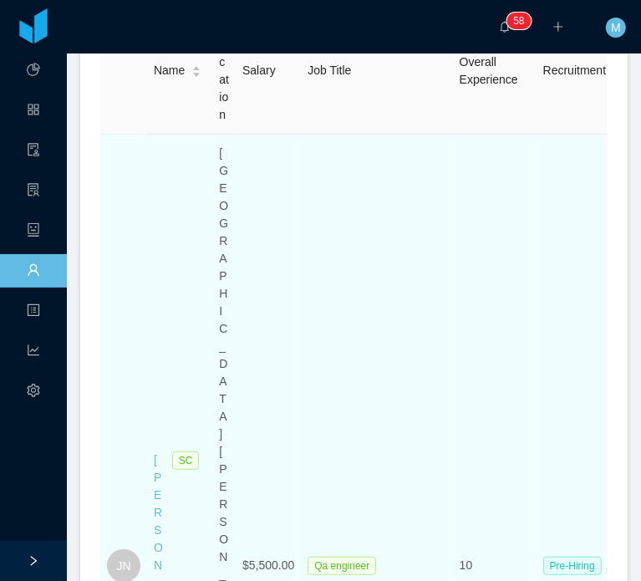
click at [160, 452] on div "[PERSON_NAME]" at bounding box center [159, 566] width 10 height 228
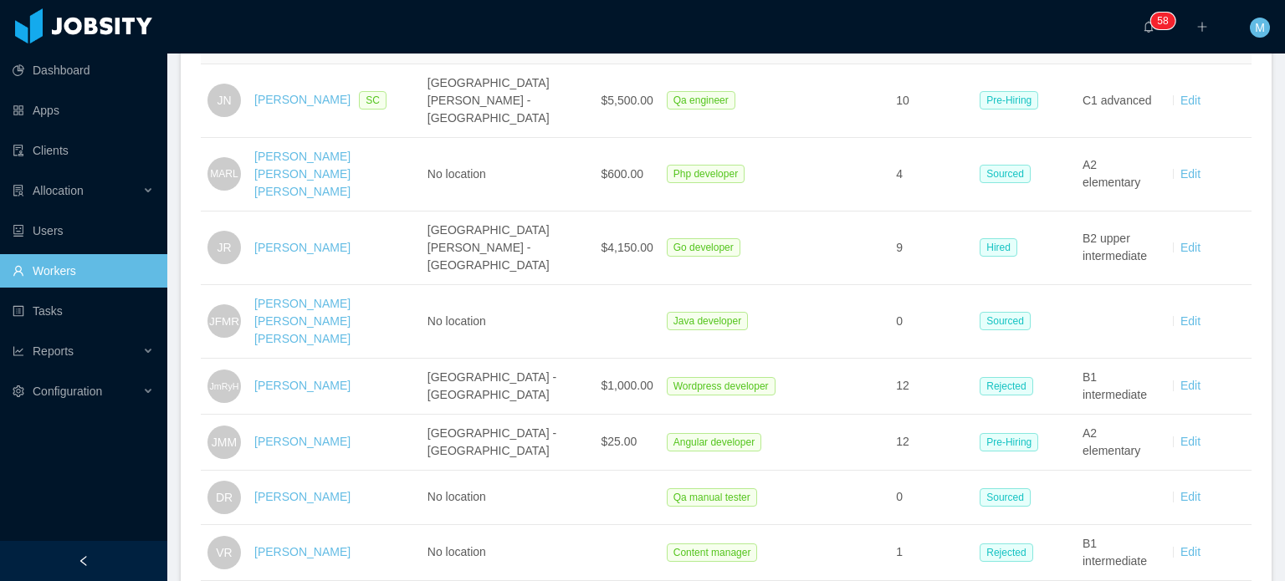
scroll to position [0, 0]
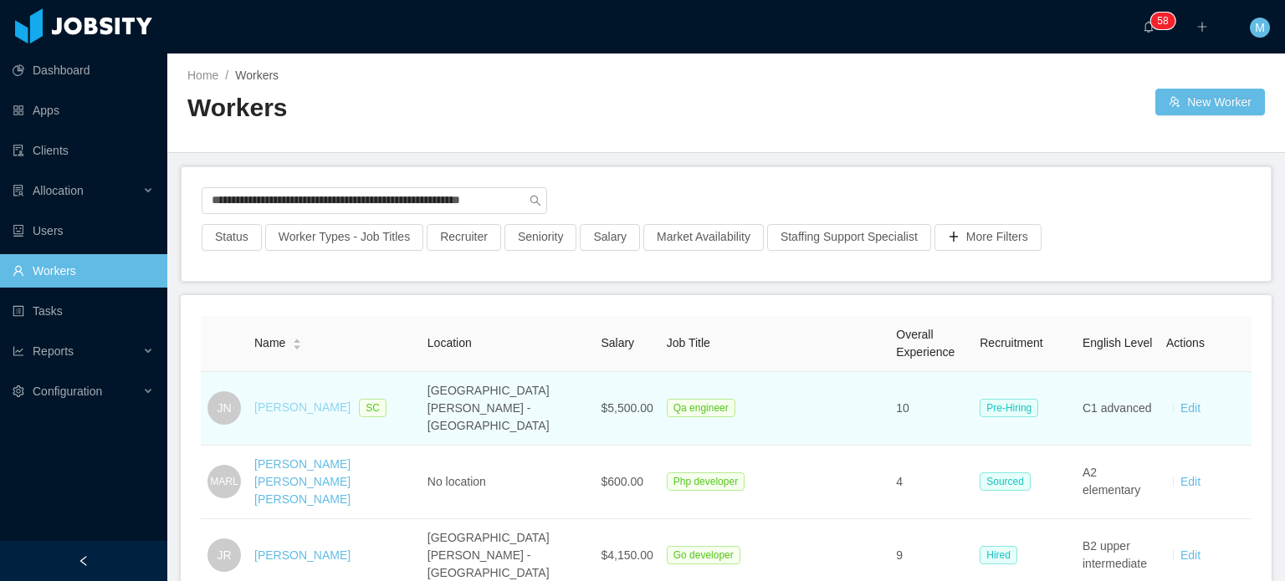
click at [295, 401] on link "[PERSON_NAME]" at bounding box center [302, 407] width 96 height 13
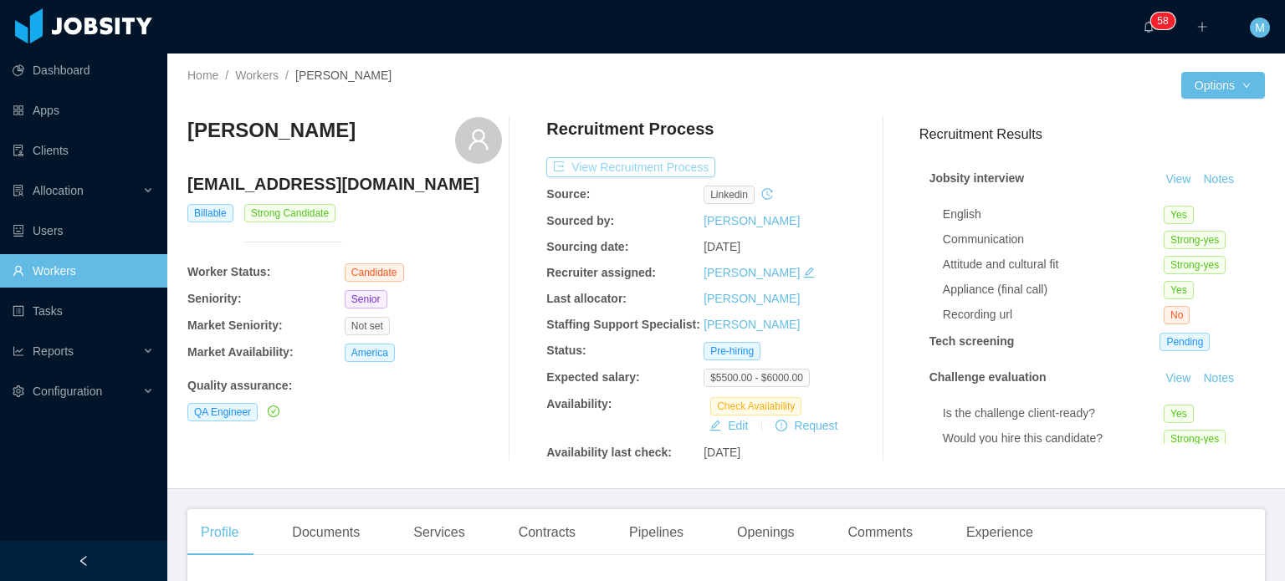
click at [621, 166] on button "View Recruitment Process" at bounding box center [630, 167] width 169 height 20
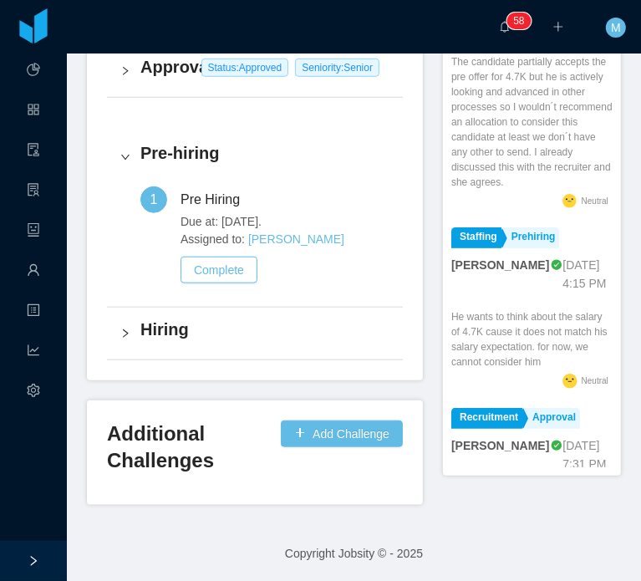
scroll to position [464, 0]
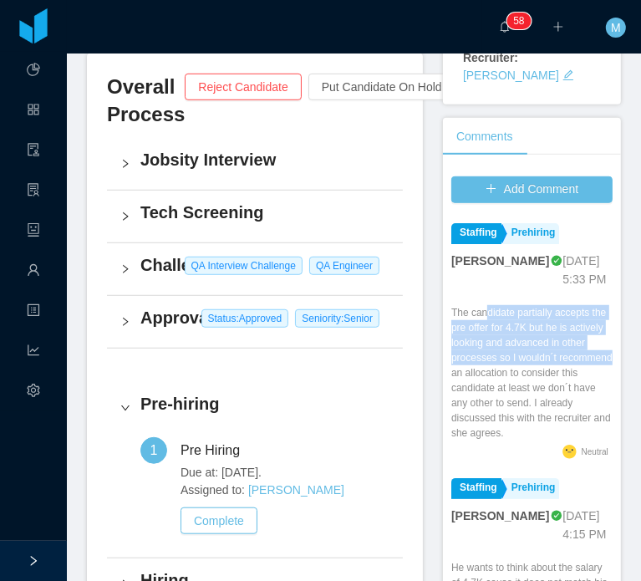
drag, startPoint x: 480, startPoint y: 284, endPoint x: 501, endPoint y: 355, distance: 73.3
click at [501, 355] on div "The candidate partially accepts the pre offer for 4.7K but he is actively looki…" at bounding box center [532, 371] width 161 height 139
click at [501, 355] on div "The candidate partially accepts the pre offer for 4.7K but he is actively looki…" at bounding box center [532, 372] width 161 height 135
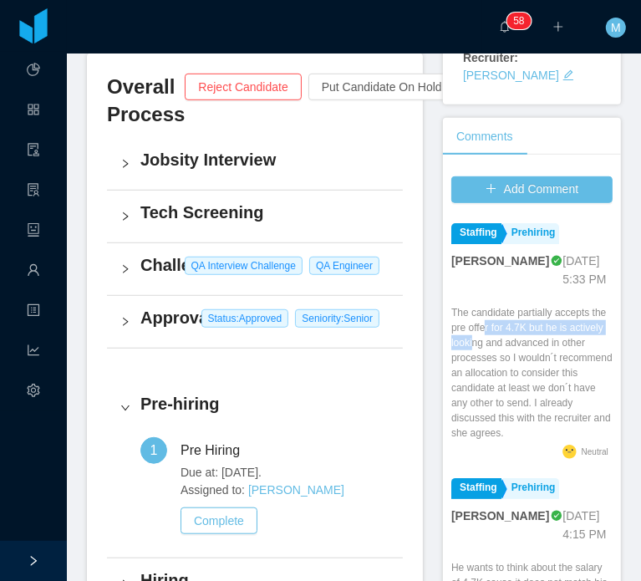
click at [502, 319] on div "The candidate partially accepts the pre offer for 4.7K but he is actively looki…" at bounding box center [532, 372] width 161 height 135
click at [510, 328] on div "The candidate partially accepts the pre offer for 4.7K but he is actively looki…" at bounding box center [532, 372] width 161 height 135
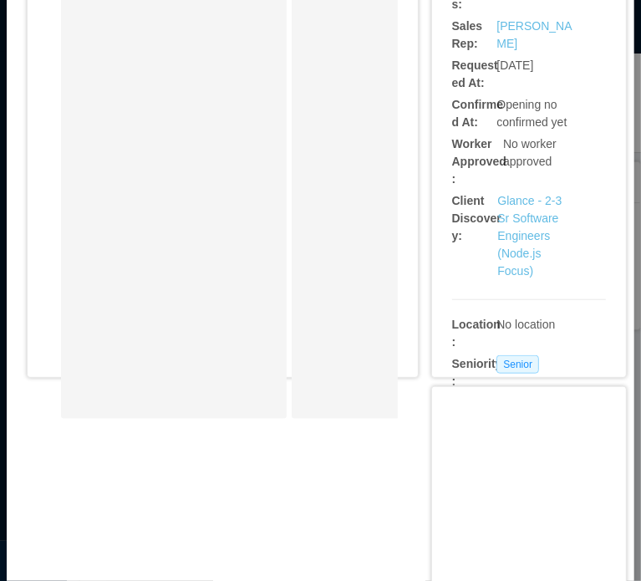
scroll to position [669, 0]
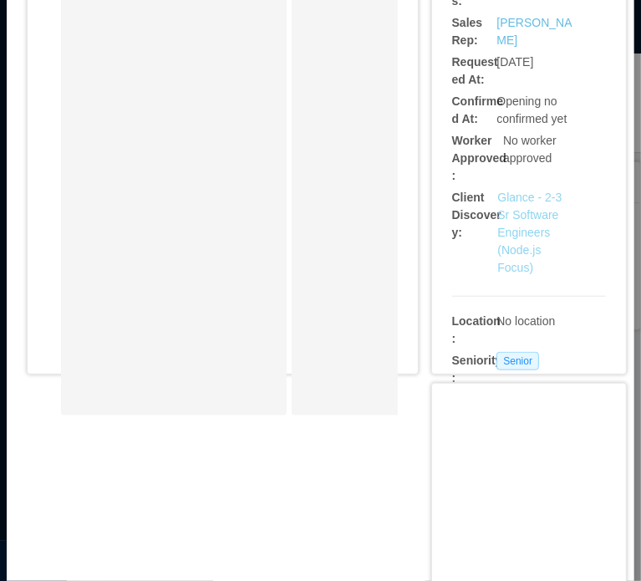
click at [511, 242] on link "Glance - 2-3 Sr Software Engineers (Node.js Focus)" at bounding box center [530, 233] width 64 height 84
click at [519, 224] on link "Glance - 2-3 Sr Software Engineers (Node.js Focus)" at bounding box center [530, 233] width 64 height 84
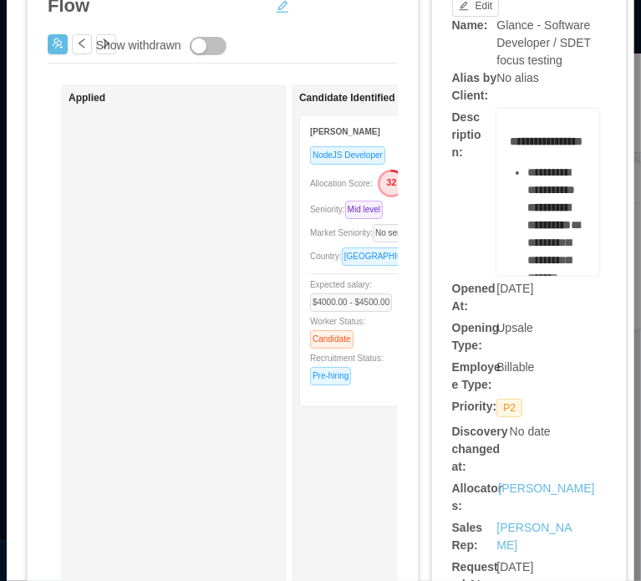
scroll to position [0, 0]
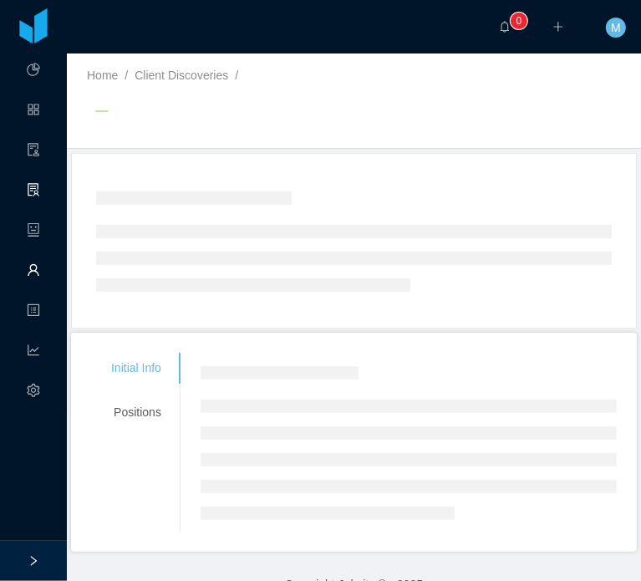
click at [40, 276] on span "Workers" at bounding box center [40, 270] width 0 height 33
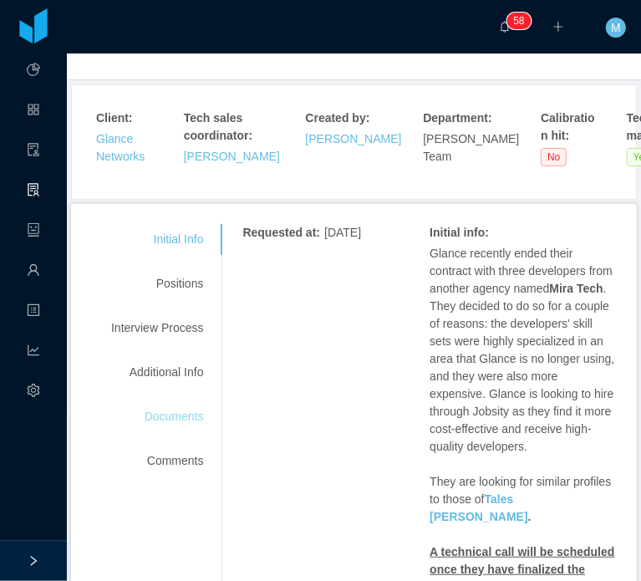
scroll to position [335, 0]
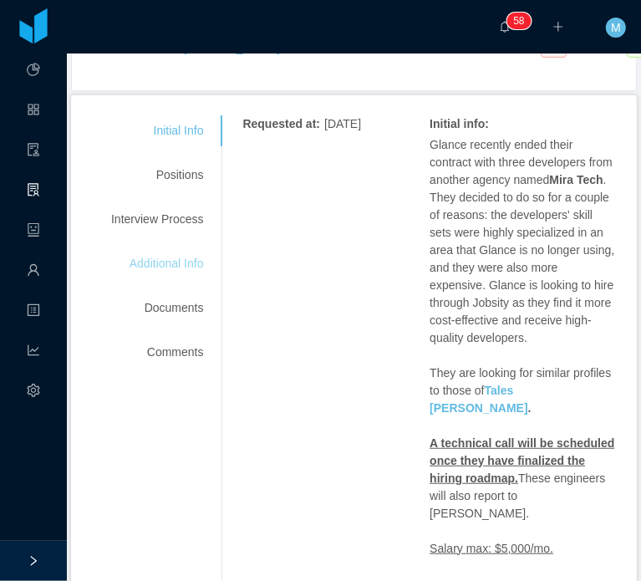
click at [191, 248] on div "Additional Info" at bounding box center [157, 263] width 132 height 31
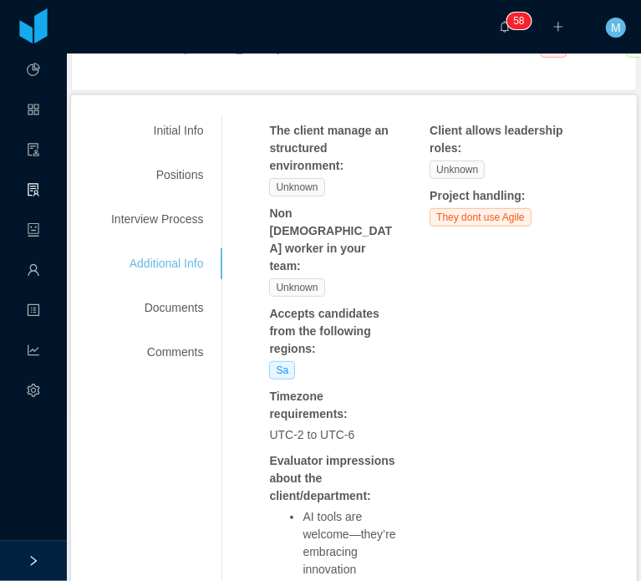
click at [191, 202] on div "Initial Info Positions Interview Process Additional Info Documents Comments" at bounding box center [157, 241] width 132 height 253
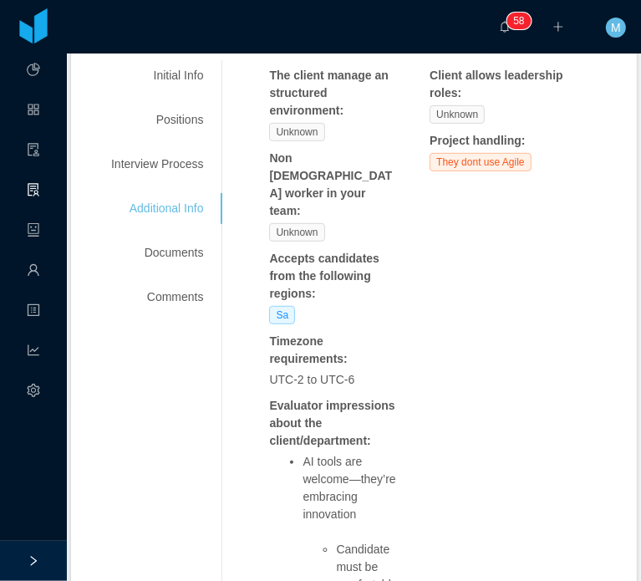
scroll to position [418, 0]
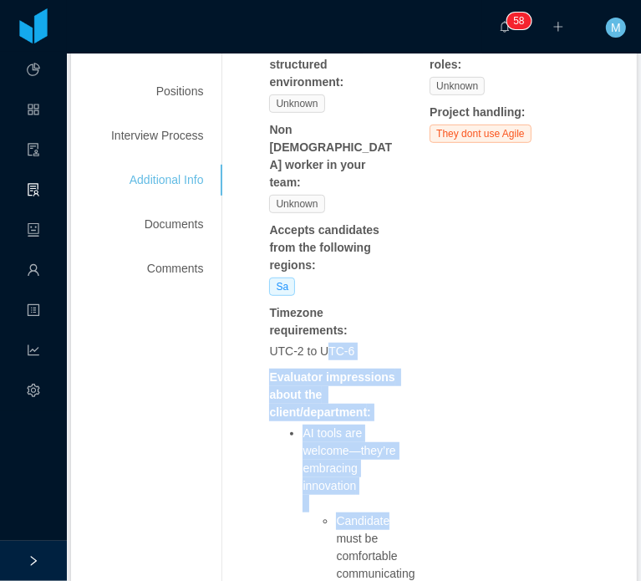
drag, startPoint x: 319, startPoint y: 284, endPoint x: 404, endPoint y: 452, distance: 187.4
click at [404, 452] on div "The client manage an structured environment : Unknown Non [DEMOGRAPHIC_DATA] wo…" at bounding box center [429, 445] width 321 height 815
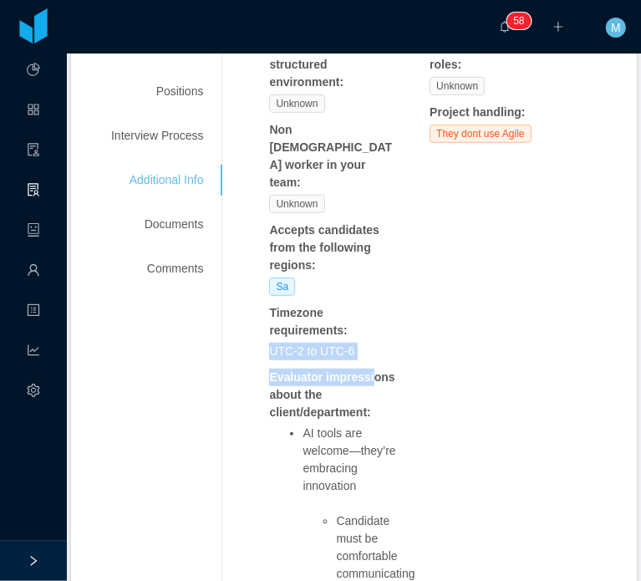
drag, startPoint x: 267, startPoint y: 284, endPoint x: 365, endPoint y: 296, distance: 99.4
click at [365, 296] on div "The client manage an structured environment : Unknown Non [DEMOGRAPHIC_DATA] wo…" at bounding box center [336, 445] width 134 height 815
click at [365, 293] on div "The client manage an structured environment : Unknown Non [DEMOGRAPHIC_DATA] wo…" at bounding box center [336, 445] width 134 height 815
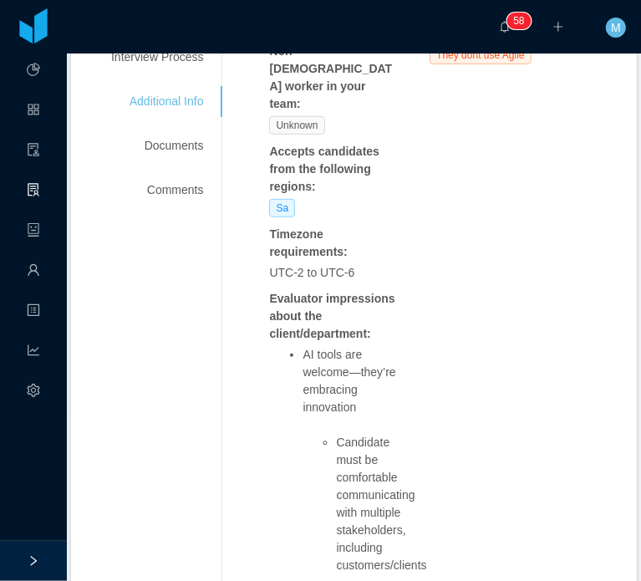
scroll to position [580, 0]
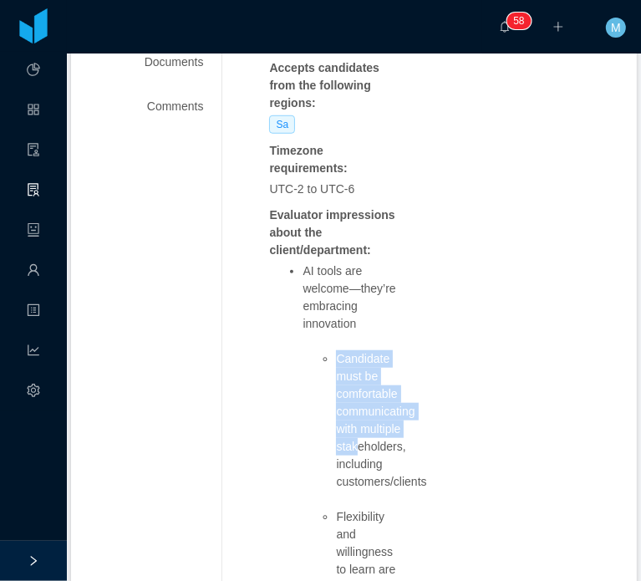
drag, startPoint x: 331, startPoint y: 283, endPoint x: 355, endPoint y: 407, distance: 126.8
click at [355, 407] on ul "Candidate must be comfortable communicating with multiple stakeholders, includi…" at bounding box center [353, 473] width 100 height 246
click at [355, 407] on li "Candidate must be comfortable communicating with multiple stakeholders, includi…" at bounding box center [369, 429] width 67 height 158
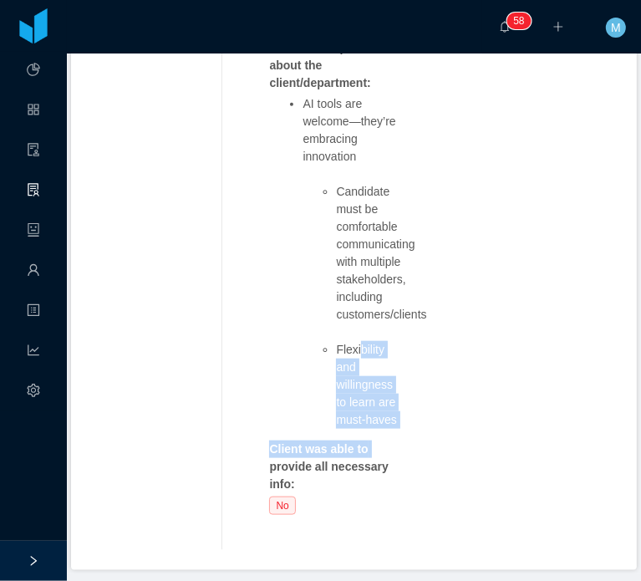
drag, startPoint x: 358, startPoint y: 294, endPoint x: 378, endPoint y: 381, distance: 89.3
click at [378, 381] on div "The client manage an structured environment : Unknown Non [DEMOGRAPHIC_DATA] wo…" at bounding box center [336, 116] width 134 height 815
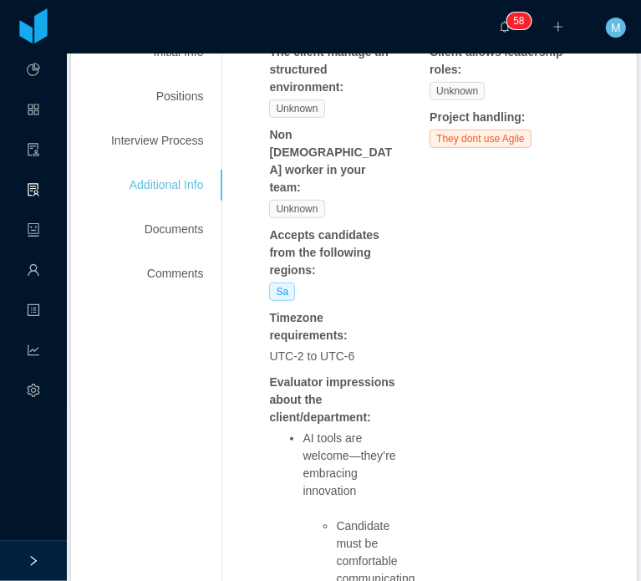
scroll to position [330, 0]
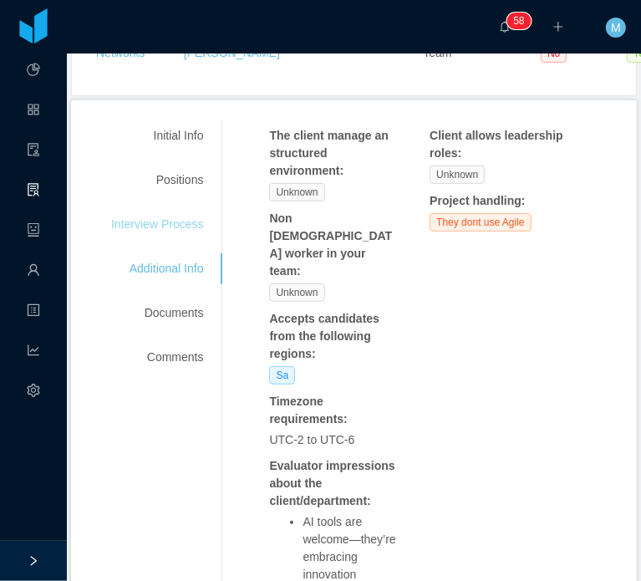
click at [170, 209] on div "Interview Process" at bounding box center [157, 224] width 132 height 31
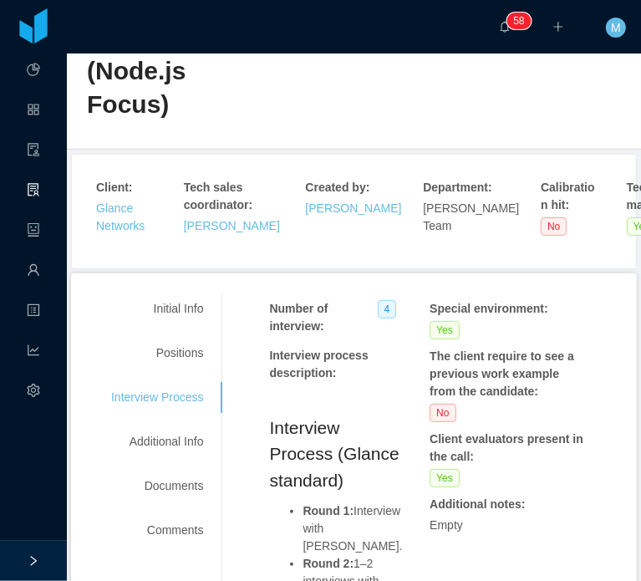
scroll to position [167, 0]
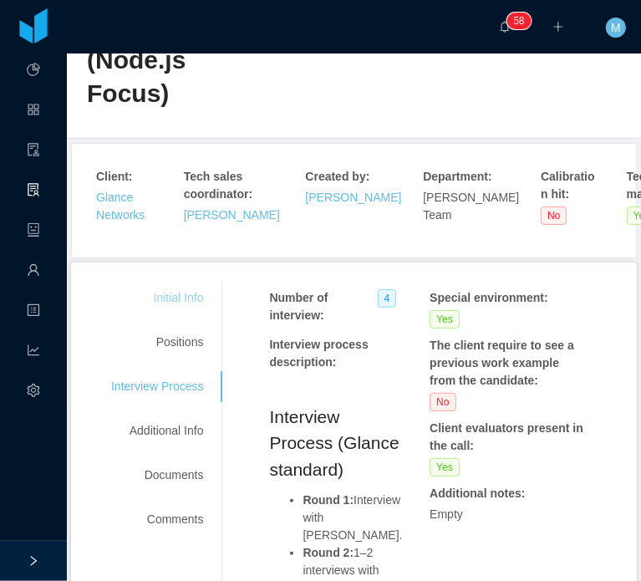
click at [172, 283] on div "Initial Info" at bounding box center [157, 298] width 132 height 31
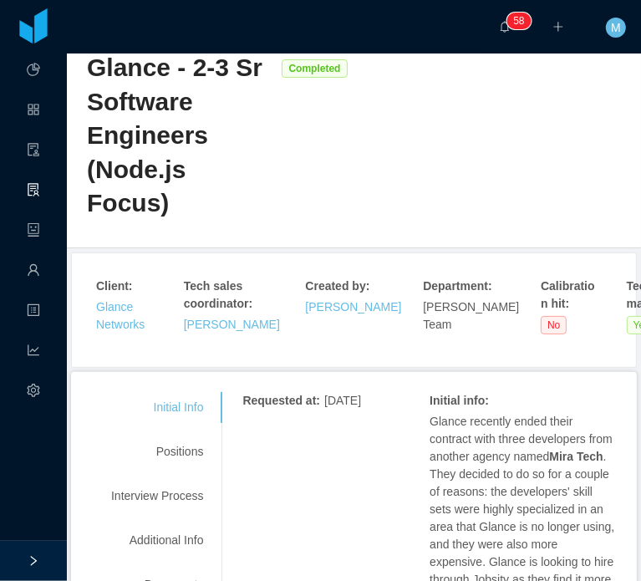
scroll to position [0, 0]
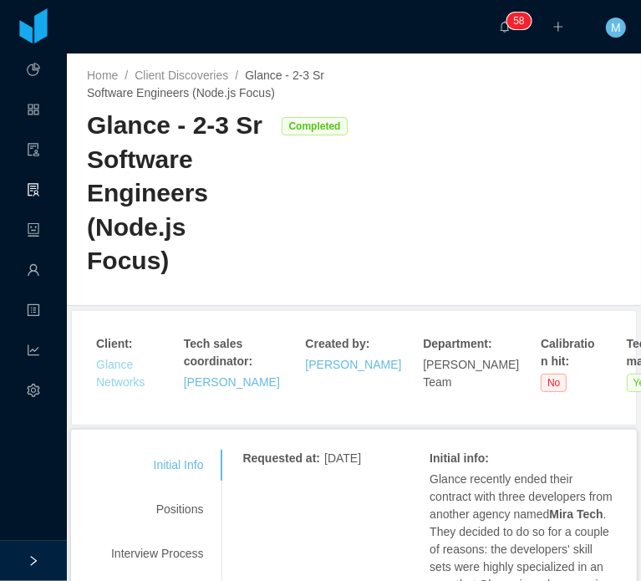
click at [129, 358] on link "Glance Networks" at bounding box center [120, 373] width 49 height 31
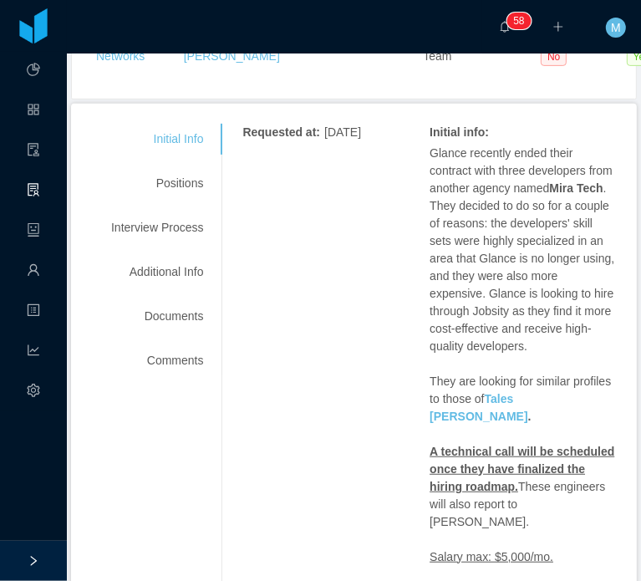
scroll to position [299, 0]
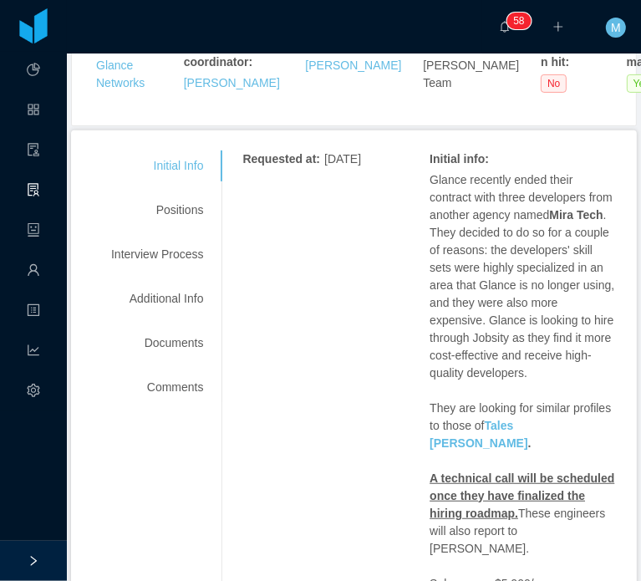
click at [184, 202] on div "Initial Info Positions Interview Process Additional Info Documents Comments" at bounding box center [157, 277] width 132 height 253
click at [189, 194] on div "Initial Info Positions Interview Process Additional Info Documents Comments" at bounding box center [157, 277] width 132 height 253
click at [186, 195] on div "Positions" at bounding box center [157, 210] width 132 height 31
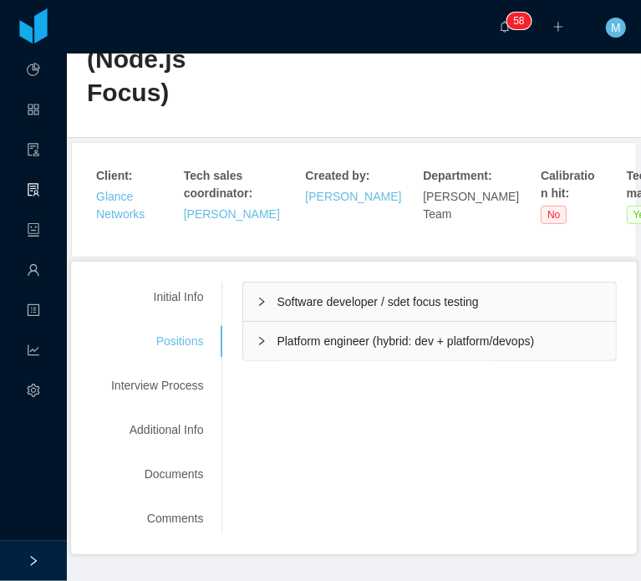
click at [260, 283] on div "Software developer / sdet focus testing" at bounding box center [429, 302] width 373 height 38
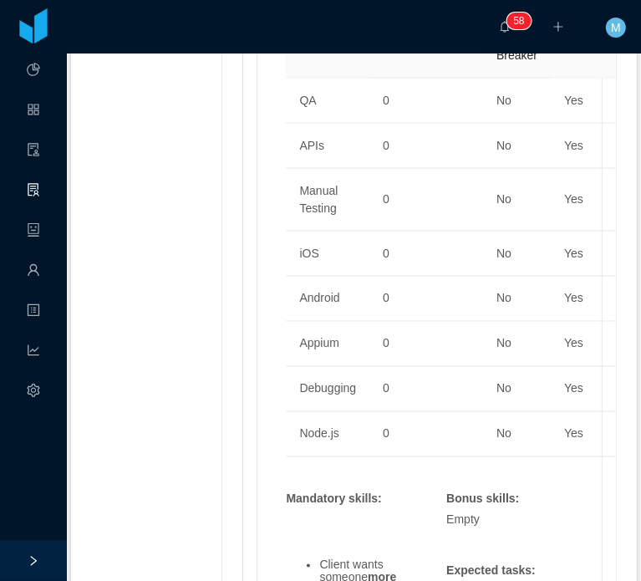
scroll to position [1795, 0]
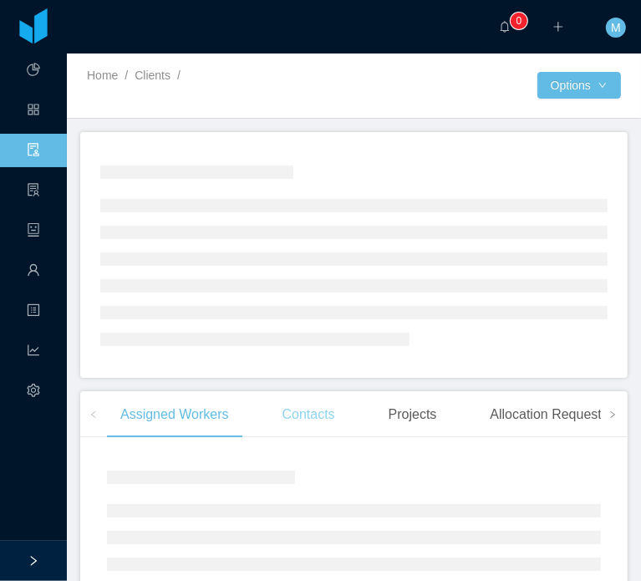
click at [314, 428] on div "Contacts" at bounding box center [308, 414] width 79 height 47
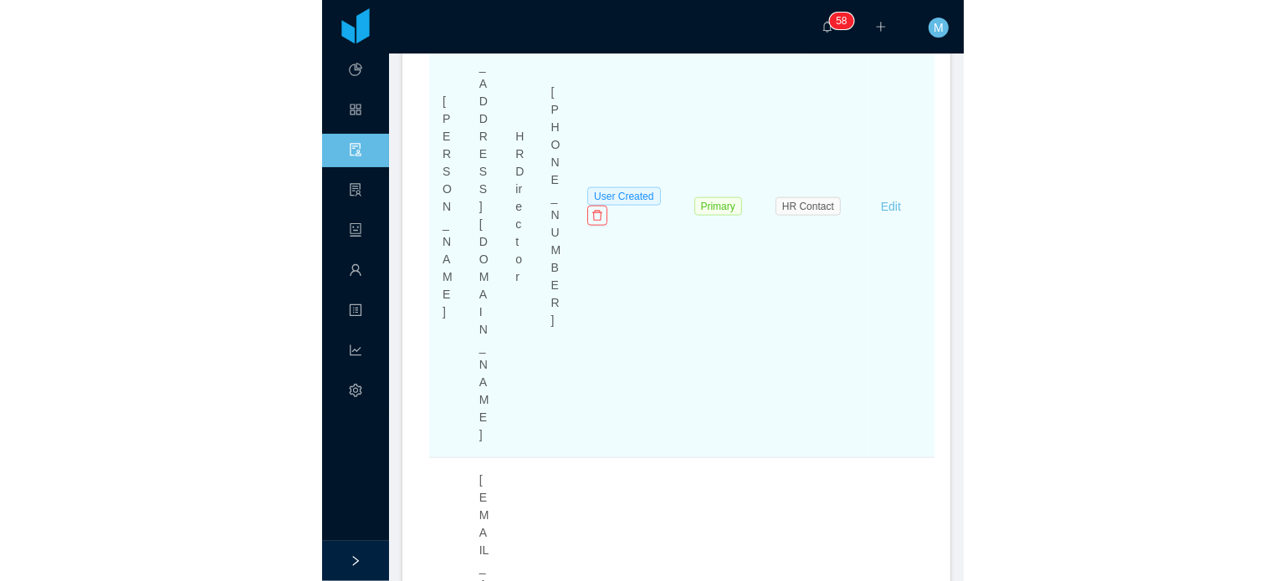
scroll to position [1017, 0]
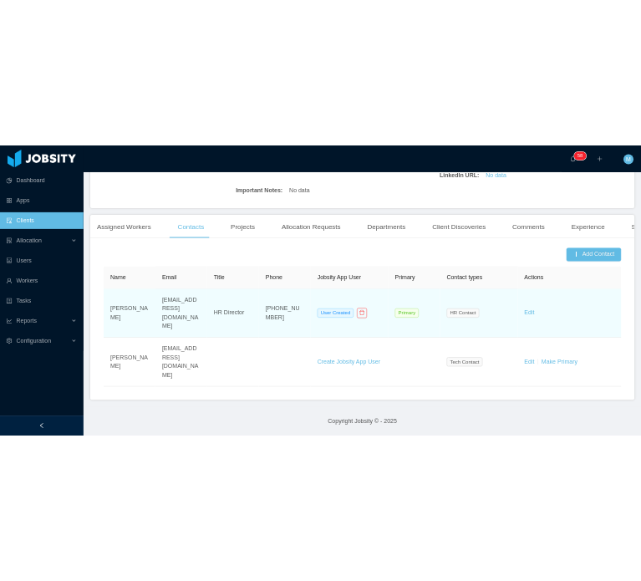
scroll to position [349, 0]
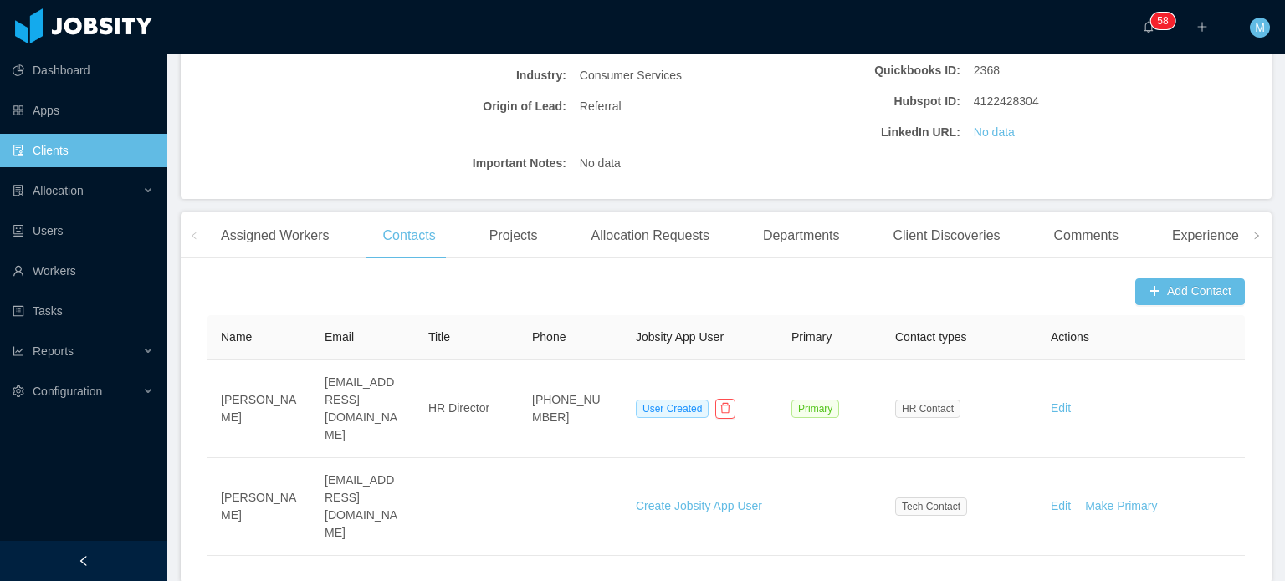
click at [419, 514] on section "··· 0 1 2 3 4 5 6 7 8 9 0 1 2 3 4 5 6 7 8 9 0 1 2 3 4 5 6 7 8 9 0 1 2 3 4 5 6 7…" at bounding box center [725, 290] width 1117 height 581
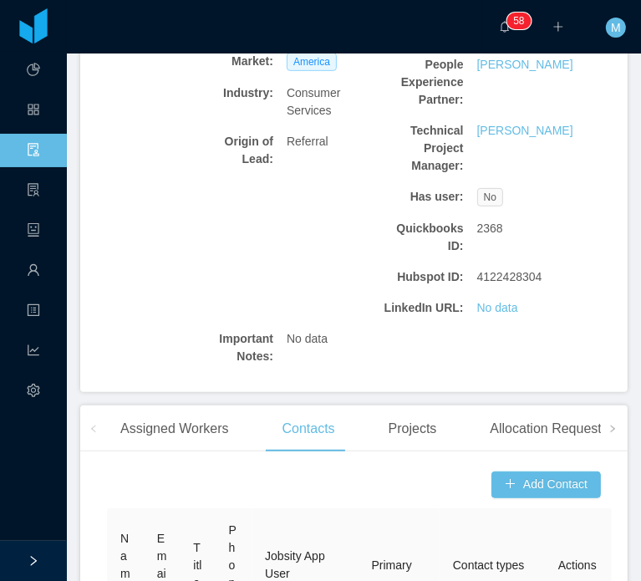
scroll to position [1017, 0]
